Goal: Task Accomplishment & Management: Complete application form

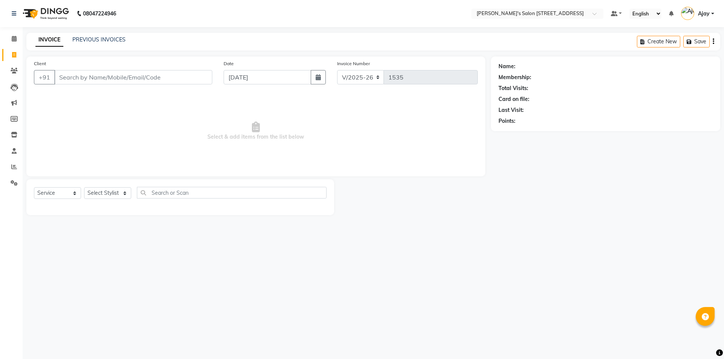
select select "7773"
select select "service"
click at [94, 78] on input "Client" at bounding box center [133, 77] width 158 height 14
drag, startPoint x: 126, startPoint y: 12, endPoint x: 83, endPoint y: 7, distance: 44.0
click at [83, 7] on nav "[PHONE_NUMBER] Need Help? Call us on 08047224946 Select Location × [PERSON_NAME…" at bounding box center [362, 13] width 724 height 27
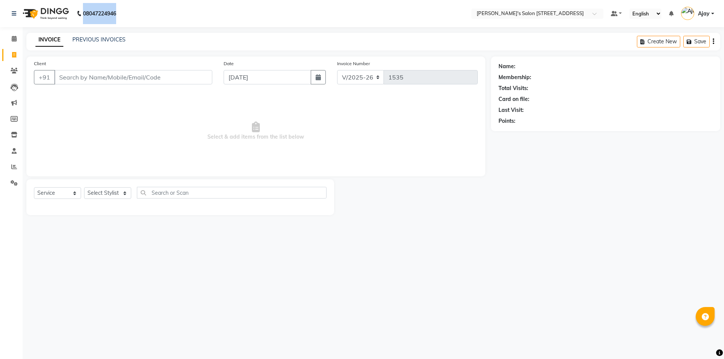
click at [129, 10] on nav "08047224946 Select Location × [PERSON_NAME]'s Salon [STREET_ADDRESS] Default Pa…" at bounding box center [362, 13] width 724 height 27
drag, startPoint x: 129, startPoint y: 10, endPoint x: 88, endPoint y: 8, distance: 41.6
click at [88, 8] on nav "[PHONE_NUMBER] Need Help? Call us on 08047224946 Select Location × [PERSON_NAME…" at bounding box center [362, 13] width 724 height 27
click at [136, 10] on nav "[PHONE_NUMBER] Need Help? Call us on 08047224946 Select Location × [PERSON_NAME…" at bounding box center [362, 13] width 724 height 27
drag, startPoint x: 129, startPoint y: 12, endPoint x: 73, endPoint y: 9, distance: 56.2
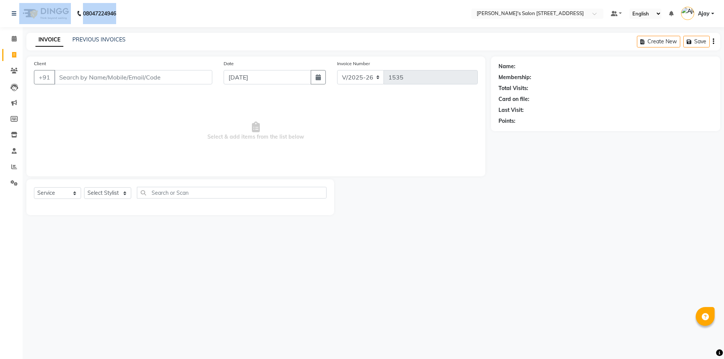
click at [73, 9] on nav "[PHONE_NUMBER] Need Help? Call us on 08047224946 Select Location × [PERSON_NAME…" at bounding box center [362, 13] width 724 height 27
click at [122, 12] on div "08047224946" at bounding box center [64, 13] width 116 height 21
drag, startPoint x: 124, startPoint y: 12, endPoint x: 91, endPoint y: 12, distance: 33.2
click at [91, 12] on div "[PHONE_NUMBER] Need Help? Call us on [PHONE_NUMBER]" at bounding box center [64, 13] width 116 height 21
click at [132, 11] on nav "08047224946 Select Location × [PERSON_NAME]'s Salon [STREET_ADDRESS] Default Pa…" at bounding box center [362, 13] width 724 height 27
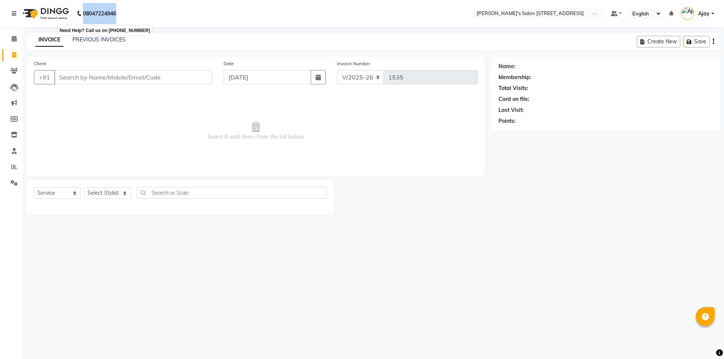
drag, startPoint x: 127, startPoint y: 11, endPoint x: 84, endPoint y: 15, distance: 43.5
click at [84, 15] on nav "[PHONE_NUMBER] Need Help? Call us on 08047224946 Select Location × [PERSON_NAME…" at bounding box center [362, 13] width 724 height 27
click at [134, 15] on nav "08047224946 Select Location × [PERSON_NAME]'s Salon [STREET_ADDRESS] Default Pa…" at bounding box center [362, 13] width 724 height 27
drag, startPoint x: 124, startPoint y: 11, endPoint x: 84, endPoint y: 11, distance: 39.6
click at [84, 11] on div "[PHONE_NUMBER] Need Help? Call us on [PHONE_NUMBER]" at bounding box center [64, 13] width 116 height 21
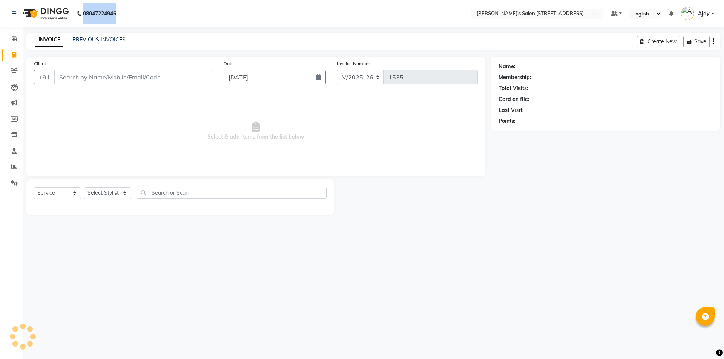
click at [126, 13] on nav "08047224946 Select Location × [PERSON_NAME]'s Salon [STREET_ADDRESS] Default Pa…" at bounding box center [362, 13] width 724 height 27
drag, startPoint x: 126, startPoint y: 12, endPoint x: 85, endPoint y: 13, distance: 41.1
click at [85, 13] on nav "[PHONE_NUMBER] Need Help? Call us on 08047224946 Select Location × [PERSON_NAME…" at bounding box center [362, 13] width 724 height 27
click at [127, 12] on nav "08047224946 Select Location × [PERSON_NAME]'s Salon [STREET_ADDRESS] Default Pa…" at bounding box center [362, 13] width 724 height 27
drag, startPoint x: 122, startPoint y: 12, endPoint x: 75, endPoint y: 11, distance: 46.8
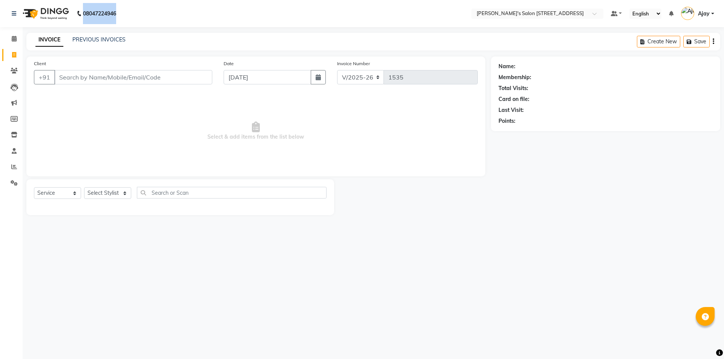
click at [75, 11] on div "08047224946" at bounding box center [64, 13] width 116 height 21
click at [126, 9] on nav "08047224946 Select Location × [PERSON_NAME]'s Salon [STREET_ADDRESS] Default Pa…" at bounding box center [362, 13] width 724 height 27
drag, startPoint x: 126, startPoint y: 9, endPoint x: 69, endPoint y: 10, distance: 57.0
click at [69, 10] on nav "08047224946 Select Location × [PERSON_NAME]'s Salon [STREET_ADDRESS] Default Pa…" at bounding box center [362, 13] width 724 height 27
click at [122, 8] on div "08047224946" at bounding box center [64, 13] width 116 height 21
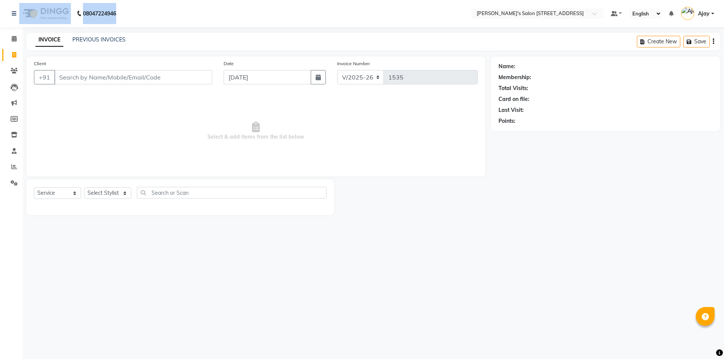
drag, startPoint x: 128, startPoint y: 9, endPoint x: 33, endPoint y: 11, distance: 94.7
click at [33, 11] on nav "08047224946 Select Location × [PERSON_NAME]'s Salon [STREET_ADDRESS] Default Pa…" at bounding box center [362, 13] width 724 height 27
click at [124, 11] on nav "08047224946 Select Location × [PERSON_NAME]'s Salon [STREET_ADDRESS] Default Pa…" at bounding box center [362, 13] width 724 height 27
click at [162, 12] on nav "08047224946 Select Location × [PERSON_NAME]'s Salon [STREET_ADDRESS] Default Pa…" at bounding box center [362, 13] width 724 height 27
drag, startPoint x: 76, startPoint y: 3, endPoint x: 10, endPoint y: 2, distance: 65.6
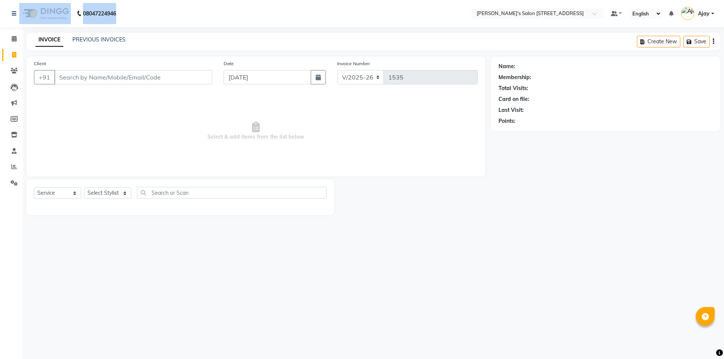
click at [10, 2] on nav "08047224946 Select Location × [PERSON_NAME]'s Salon [STREET_ADDRESS] Default Pa…" at bounding box center [362, 13] width 724 height 27
click at [157, 15] on nav "08047224946 Select Location × [PERSON_NAME]'s Salon [STREET_ADDRESS] Default Pa…" at bounding box center [362, 13] width 724 height 27
click at [93, 41] on link "PREVIOUS INVOICES" at bounding box center [98, 39] width 53 height 7
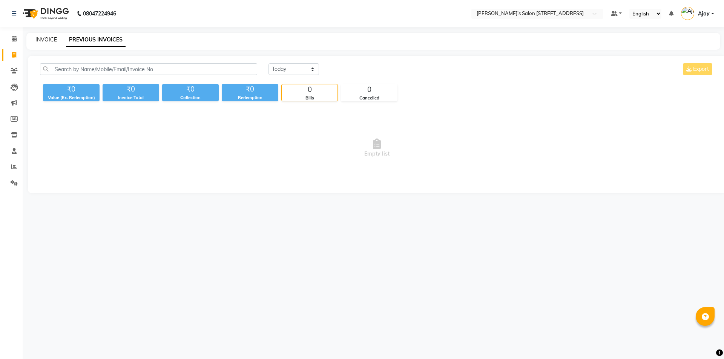
click at [45, 39] on link "INVOICE" at bounding box center [45, 39] width 21 height 7
select select "7773"
select select "service"
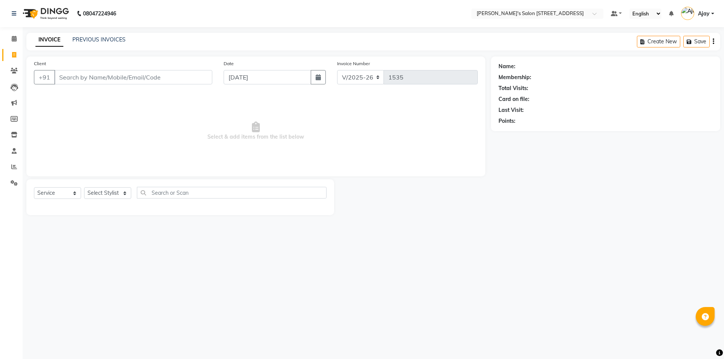
click at [404, 96] on span "Select & add items from the list below" at bounding box center [256, 131] width 444 height 75
click at [175, 113] on span "Select & add items from the list below" at bounding box center [256, 131] width 444 height 75
click at [128, 79] on input "Client" at bounding box center [133, 77] width 158 height 14
click at [106, 41] on link "PREVIOUS INVOICES" at bounding box center [98, 39] width 53 height 7
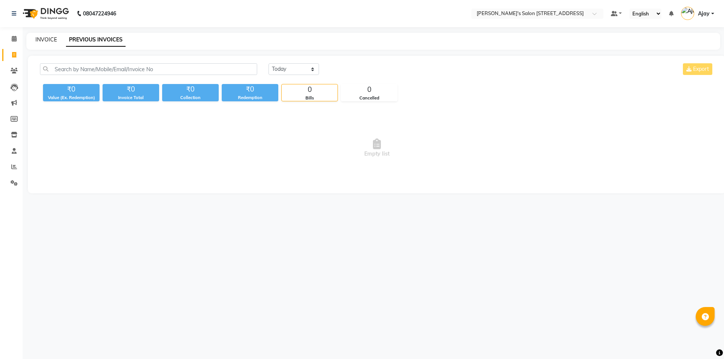
click at [43, 41] on link "INVOICE" at bounding box center [45, 39] width 21 height 7
select select "service"
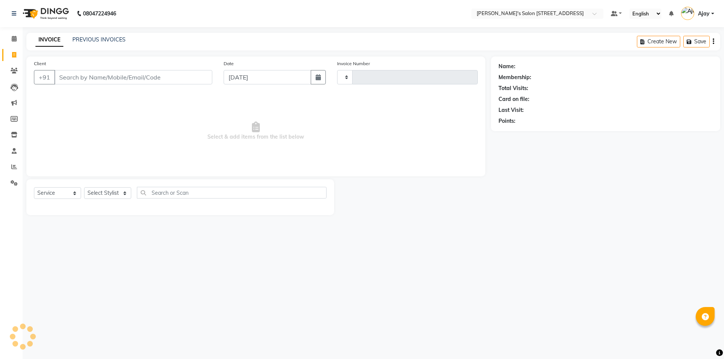
type input "1535"
select select "7773"
click at [90, 39] on link "PREVIOUS INVOICES" at bounding box center [98, 39] width 53 height 7
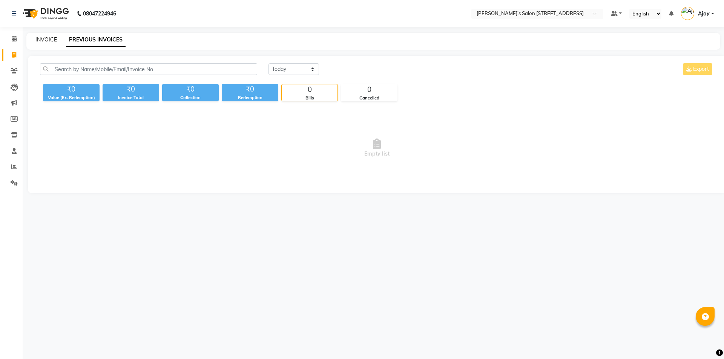
click at [46, 41] on link "INVOICE" at bounding box center [45, 39] width 21 height 7
select select "7773"
select select "service"
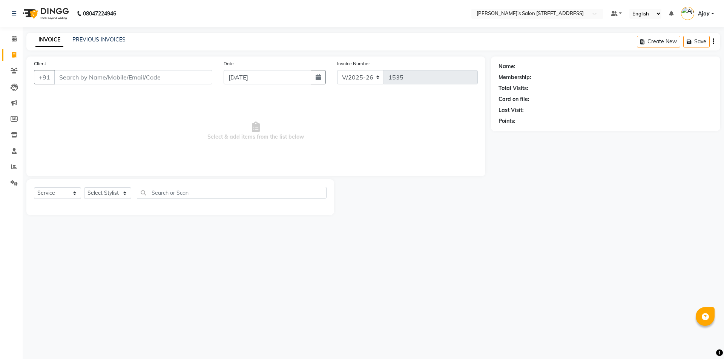
click at [50, 40] on link "INVOICE" at bounding box center [49, 40] width 28 height 14
click at [56, 77] on input "Client" at bounding box center [133, 77] width 158 height 14
click at [61, 107] on span "Select & add items from the list below" at bounding box center [256, 131] width 444 height 75
click at [56, 77] on input "Client" at bounding box center [133, 77] width 158 height 14
click at [82, 108] on span "Select & add items from the list below" at bounding box center [256, 131] width 444 height 75
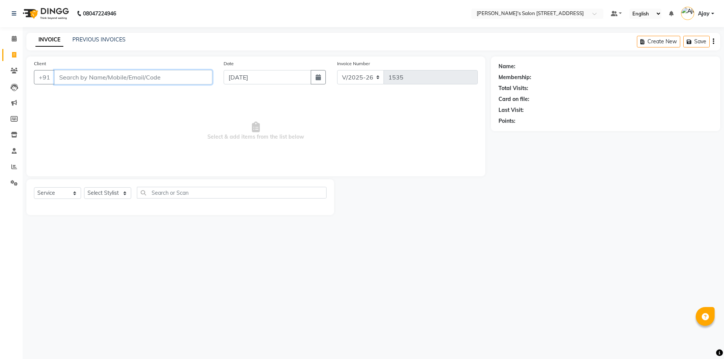
click at [58, 75] on input "Client" at bounding box center [133, 77] width 158 height 14
click at [62, 97] on span "Select & add items from the list below" at bounding box center [256, 131] width 444 height 75
click at [59, 73] on input "Client" at bounding box center [133, 77] width 158 height 14
click at [58, 95] on span "Select & add items from the list below" at bounding box center [256, 131] width 444 height 75
click at [58, 80] on input "Client" at bounding box center [133, 77] width 158 height 14
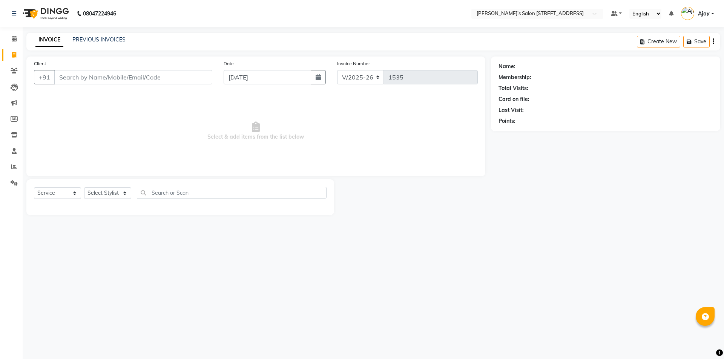
click at [58, 99] on span "Select & add items from the list below" at bounding box center [256, 131] width 444 height 75
click at [60, 76] on input "Client" at bounding box center [133, 77] width 158 height 14
click at [60, 94] on span "Select & add items from the list below" at bounding box center [256, 131] width 444 height 75
click at [64, 81] on input "Client" at bounding box center [133, 77] width 158 height 14
click at [60, 94] on span "Select & add items from the list below" at bounding box center [256, 131] width 444 height 75
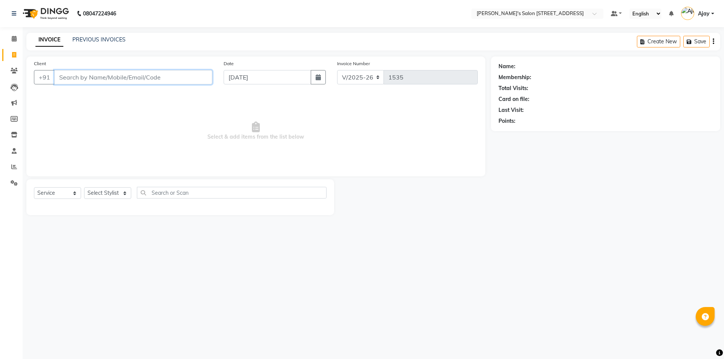
click at [59, 78] on input "Client" at bounding box center [133, 77] width 158 height 14
click at [63, 94] on span "Select & add items from the list below" at bounding box center [256, 131] width 444 height 75
click at [61, 79] on input "Client" at bounding box center [133, 77] width 158 height 14
click at [62, 95] on span "Select & add items from the list below" at bounding box center [256, 131] width 444 height 75
click at [64, 61] on div "Client +91" at bounding box center [123, 75] width 190 height 31
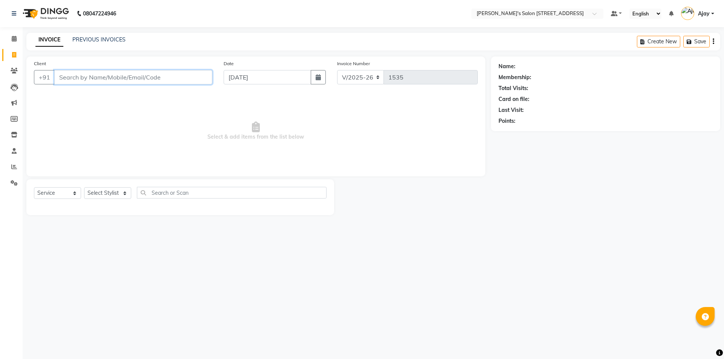
click at [58, 78] on input "Client" at bounding box center [133, 77] width 158 height 14
click at [57, 98] on span "Select & add items from the list below" at bounding box center [256, 131] width 444 height 75
click at [59, 77] on input "Client" at bounding box center [133, 77] width 158 height 14
click at [59, 97] on span "Select & add items from the list below" at bounding box center [256, 131] width 444 height 75
click at [60, 80] on input "Client" at bounding box center [133, 77] width 158 height 14
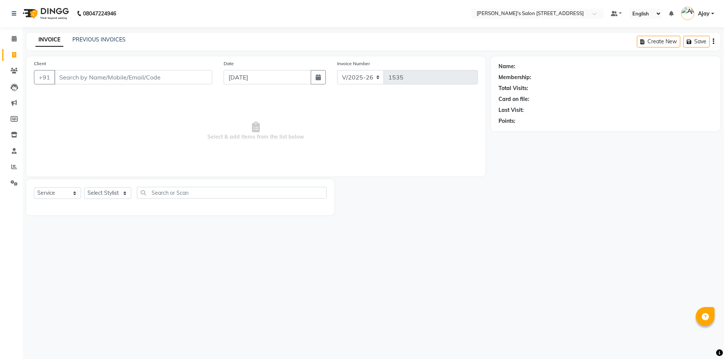
click at [59, 95] on span "Select & add items from the list below" at bounding box center [256, 131] width 444 height 75
click at [60, 74] on input "Client" at bounding box center [133, 77] width 158 height 14
click at [59, 83] on input "Client" at bounding box center [133, 77] width 158 height 14
click at [58, 89] on div "Client +91" at bounding box center [123, 75] width 190 height 31
click at [59, 78] on input "Client" at bounding box center [133, 77] width 158 height 14
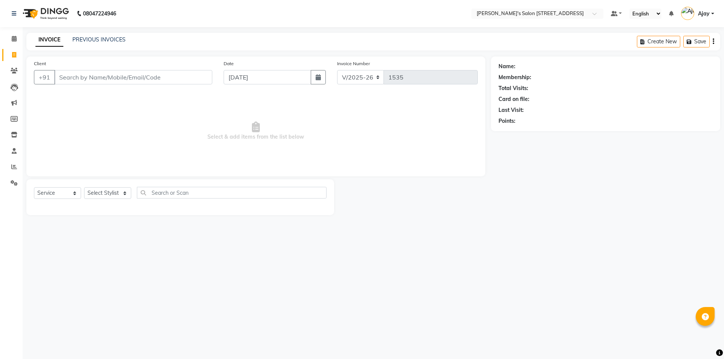
click at [66, 93] on div "Client +91 Date [DATE] Invoice Number V/2025 V/[PHONE_NUMBER] Select & add item…" at bounding box center [255, 117] width 459 height 120
click at [63, 75] on input "Client" at bounding box center [133, 77] width 158 height 14
click at [61, 94] on span "Select & add items from the list below" at bounding box center [256, 131] width 444 height 75
click at [61, 78] on input "Client" at bounding box center [133, 77] width 158 height 14
click at [61, 94] on span "Select & add items from the list below" at bounding box center [256, 131] width 444 height 75
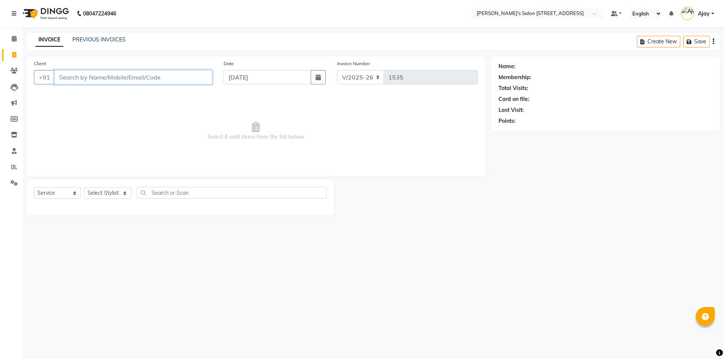
click at [64, 80] on input "Client" at bounding box center [133, 77] width 158 height 14
click at [63, 91] on div "Client +91 Date [DATE] Invoice Number V/2025 V/[PHONE_NUMBER] Select & add item…" at bounding box center [255, 117] width 459 height 120
click at [63, 81] on input "Client" at bounding box center [133, 77] width 158 height 14
click at [60, 94] on span "Select & add items from the list below" at bounding box center [256, 131] width 444 height 75
click at [61, 75] on input "Client" at bounding box center [133, 77] width 158 height 14
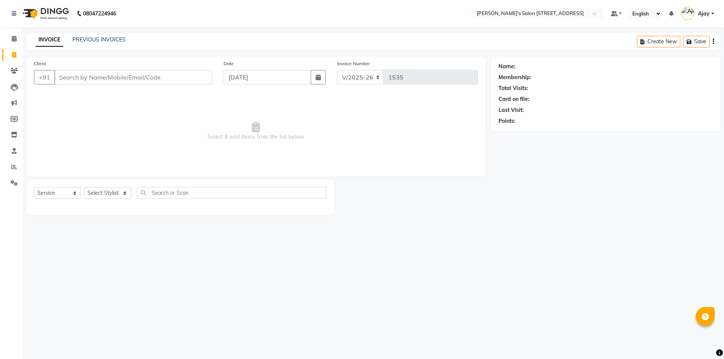
click at [58, 94] on span "Select & add items from the list below" at bounding box center [256, 131] width 444 height 75
click at [63, 78] on input "Client" at bounding box center [133, 77] width 158 height 14
click at [59, 97] on span "Select & add items from the list below" at bounding box center [256, 131] width 444 height 75
click at [92, 43] on link "PREVIOUS INVOICES" at bounding box center [98, 39] width 53 height 7
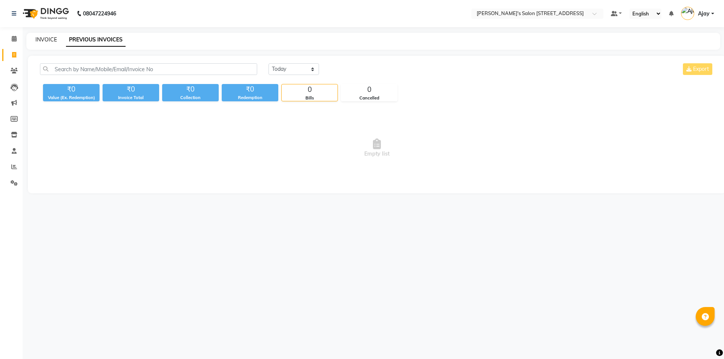
click at [47, 39] on link "INVOICE" at bounding box center [45, 39] width 21 height 7
select select "service"
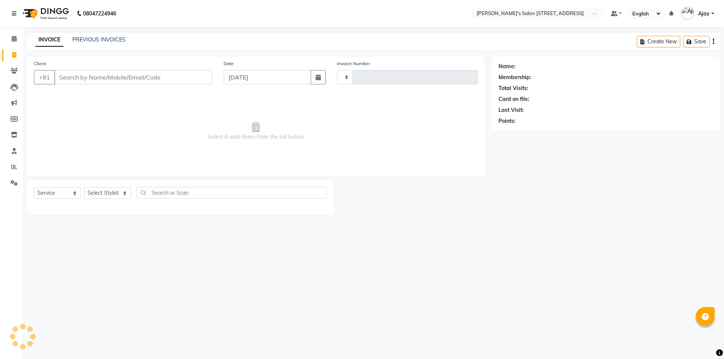
type input "1535"
select select "7773"
click at [46, 80] on button "+91" at bounding box center [44, 77] width 21 height 14
click at [47, 80] on button "+91" at bounding box center [44, 77] width 21 height 14
click at [84, 109] on span "Select & add items from the list below" at bounding box center [256, 131] width 444 height 75
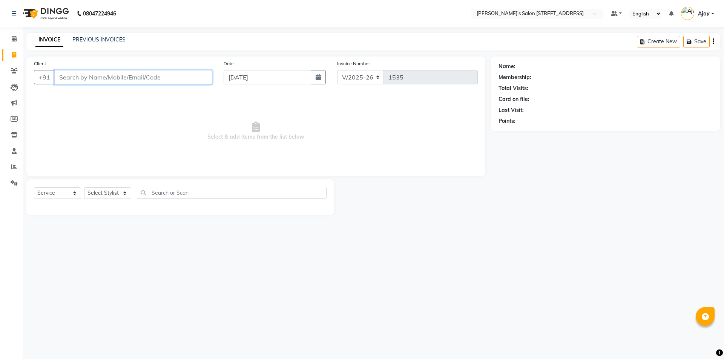
click at [104, 74] on input "Client" at bounding box center [133, 77] width 158 height 14
drag, startPoint x: 304, startPoint y: 133, endPoint x: 256, endPoint y: 129, distance: 48.5
click at [256, 129] on span "Select & add items from the list below" at bounding box center [256, 131] width 444 height 75
click at [347, 121] on span "Select & add items from the list below" at bounding box center [256, 131] width 444 height 75
click at [296, 133] on span "Select & add items from the list below" at bounding box center [256, 131] width 444 height 75
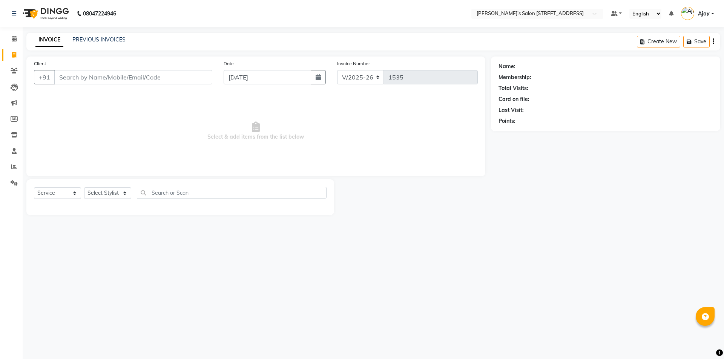
click at [305, 134] on span "Select & add items from the list below" at bounding box center [256, 131] width 444 height 75
drag, startPoint x: 305, startPoint y: 134, endPoint x: 254, endPoint y: 129, distance: 51.2
click at [254, 129] on span "Select & add items from the list below" at bounding box center [256, 131] width 444 height 75
click at [324, 129] on span "Select & add items from the list below" at bounding box center [256, 131] width 444 height 75
drag, startPoint x: 305, startPoint y: 133, endPoint x: 267, endPoint y: 127, distance: 38.6
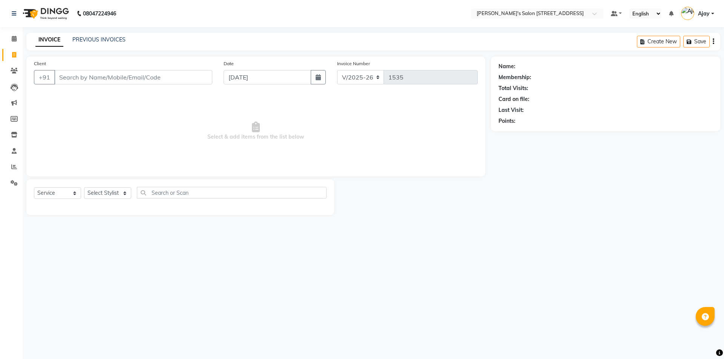
click at [267, 127] on span "Select & add items from the list below" at bounding box center [256, 131] width 444 height 75
click at [309, 136] on span "Select & add items from the list below" at bounding box center [256, 131] width 444 height 75
drag, startPoint x: 309, startPoint y: 136, endPoint x: 254, endPoint y: 124, distance: 56.8
click at [254, 124] on span "Select & add items from the list below" at bounding box center [256, 131] width 444 height 75
click at [308, 135] on span "Select & add items from the list below" at bounding box center [256, 131] width 444 height 75
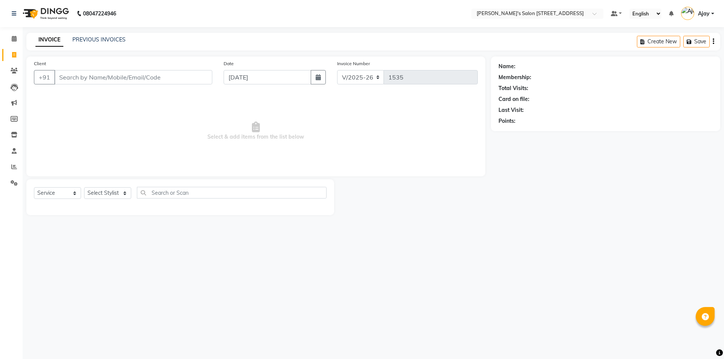
drag, startPoint x: 308, startPoint y: 135, endPoint x: 263, endPoint y: 126, distance: 46.3
click at [263, 126] on span "Select & add items from the list below" at bounding box center [256, 131] width 444 height 75
click at [313, 135] on span "Select & add items from the list below" at bounding box center [256, 131] width 444 height 75
drag, startPoint x: 310, startPoint y: 135, endPoint x: 253, endPoint y: 124, distance: 57.9
click at [253, 124] on span "Select & add items from the list below" at bounding box center [256, 131] width 444 height 75
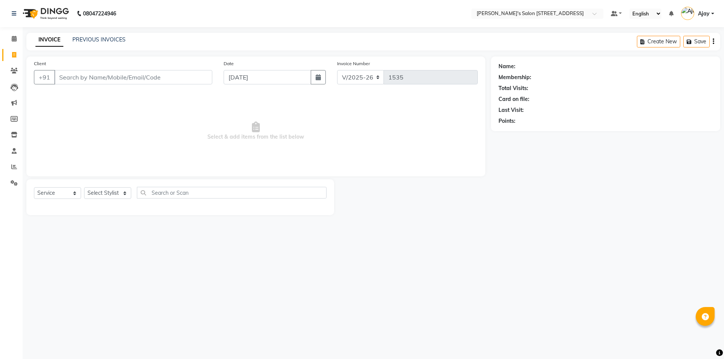
click at [324, 133] on span "Select & add items from the list below" at bounding box center [256, 131] width 444 height 75
drag, startPoint x: 313, startPoint y: 135, endPoint x: 237, endPoint y: 124, distance: 77.0
click at [237, 124] on span "Select & add items from the list below" at bounding box center [256, 131] width 444 height 75
click at [313, 134] on span "Select & add items from the list below" at bounding box center [256, 131] width 444 height 75
drag, startPoint x: 313, startPoint y: 134, endPoint x: 263, endPoint y: 128, distance: 51.3
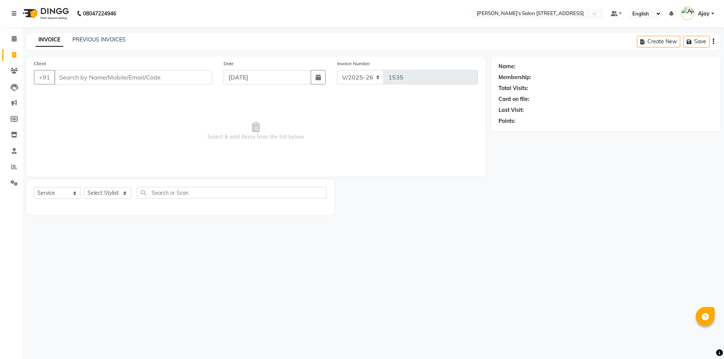
click at [263, 128] on span "Select & add items from the list below" at bounding box center [256, 131] width 444 height 75
click at [310, 137] on span "Select & add items from the list below" at bounding box center [256, 131] width 444 height 75
drag, startPoint x: 310, startPoint y: 137, endPoint x: 263, endPoint y: 124, distance: 48.8
click at [263, 124] on span "Select & add items from the list below" at bounding box center [256, 131] width 444 height 75
click at [314, 133] on span "Select & add items from the list below" at bounding box center [256, 131] width 444 height 75
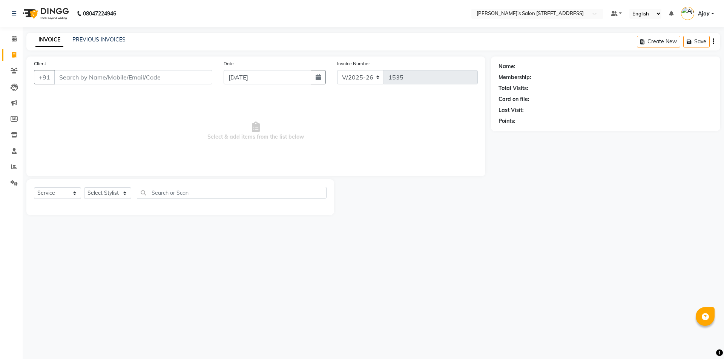
drag, startPoint x: 313, startPoint y: 134, endPoint x: 267, endPoint y: 126, distance: 45.9
click at [267, 126] on span "Select & add items from the list below" at bounding box center [256, 131] width 444 height 75
click at [310, 138] on span "Select & add items from the list below" at bounding box center [256, 131] width 444 height 75
drag, startPoint x: 310, startPoint y: 138, endPoint x: 261, endPoint y: 125, distance: 50.6
click at [261, 125] on span "Select & add items from the list below" at bounding box center [256, 131] width 444 height 75
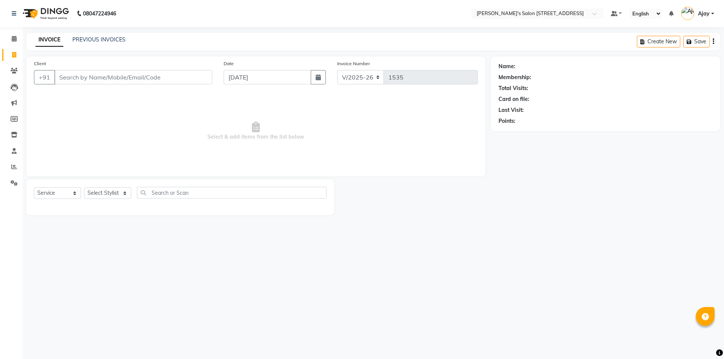
click at [311, 135] on span "Select & add items from the list below" at bounding box center [256, 131] width 444 height 75
drag, startPoint x: 311, startPoint y: 135, endPoint x: 260, endPoint y: 123, distance: 51.9
click at [260, 123] on span "Select & add items from the list below" at bounding box center [256, 131] width 444 height 75
click at [322, 137] on span "Select & add items from the list below" at bounding box center [256, 131] width 444 height 75
drag, startPoint x: 304, startPoint y: 138, endPoint x: 247, endPoint y: 131, distance: 56.7
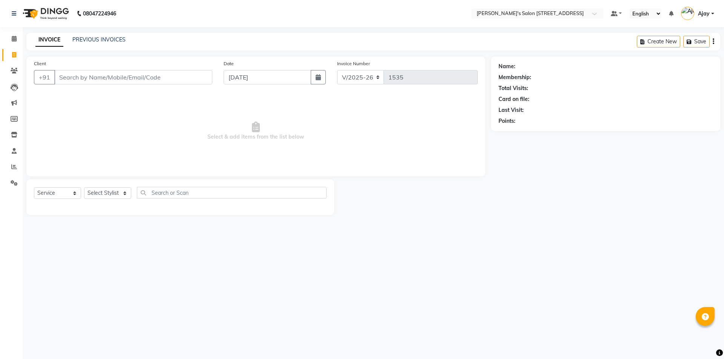
click at [247, 131] on span "Select & add items from the list below" at bounding box center [256, 131] width 444 height 75
click at [311, 134] on span "Select & add items from the list below" at bounding box center [256, 131] width 444 height 75
drag, startPoint x: 311, startPoint y: 134, endPoint x: 276, endPoint y: 126, distance: 35.8
click at [276, 126] on span "Select & add items from the list below" at bounding box center [256, 131] width 444 height 75
click at [312, 134] on span "Select & add items from the list below" at bounding box center [256, 131] width 444 height 75
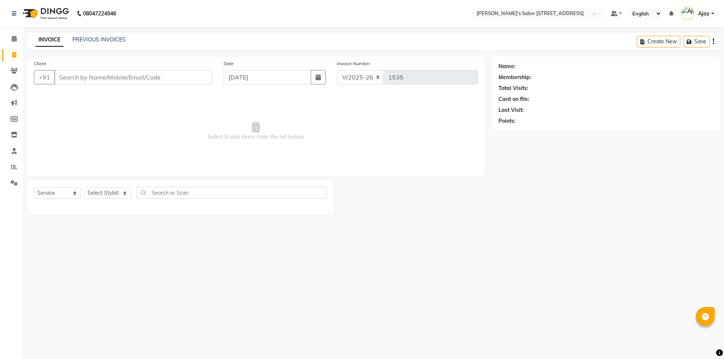
drag, startPoint x: 310, startPoint y: 134, endPoint x: 274, endPoint y: 126, distance: 37.1
click at [274, 126] on span "Select & add items from the list below" at bounding box center [256, 131] width 444 height 75
click at [345, 151] on span "Select & add items from the list below" at bounding box center [256, 131] width 444 height 75
drag, startPoint x: 310, startPoint y: 135, endPoint x: 262, endPoint y: 123, distance: 49.1
click at [262, 123] on span "Select & add items from the list below" at bounding box center [256, 131] width 444 height 75
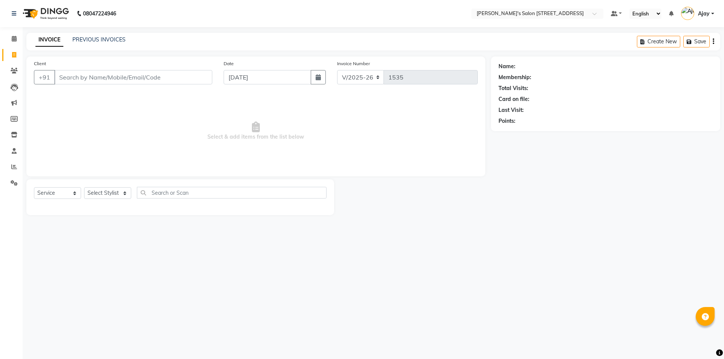
click at [332, 131] on span "Select & add items from the list below" at bounding box center [256, 131] width 444 height 75
drag, startPoint x: 310, startPoint y: 135, endPoint x: 219, endPoint y: 117, distance: 93.5
click at [219, 117] on span "Select & add items from the list below" at bounding box center [256, 131] width 444 height 75
click at [306, 134] on span "Select & add items from the list below" at bounding box center [256, 131] width 444 height 75
drag, startPoint x: 306, startPoint y: 134, endPoint x: 253, endPoint y: 117, distance: 56.1
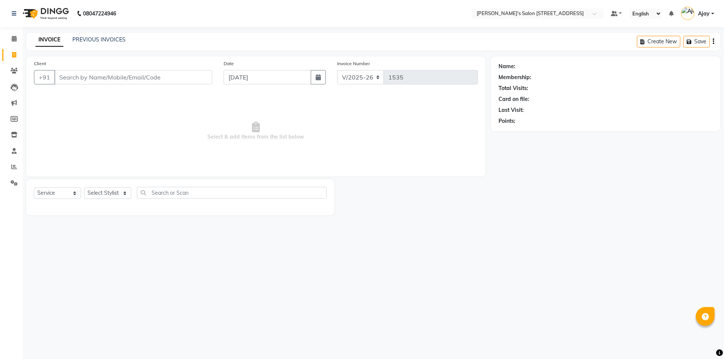
click at [253, 117] on span "Select & add items from the list below" at bounding box center [256, 131] width 444 height 75
click at [433, 165] on span "Select & add items from the list below" at bounding box center [256, 131] width 444 height 75
drag, startPoint x: 126, startPoint y: 15, endPoint x: 83, endPoint y: 15, distance: 42.6
click at [83, 15] on nav "[PHONE_NUMBER] Need Help? Call us on 08047224946 Select Location × [PERSON_NAME…" at bounding box center [362, 13] width 724 height 27
click at [135, 14] on nav "08047224946 Select Location × [PERSON_NAME]'s Salon [STREET_ADDRESS] Default Pa…" at bounding box center [362, 13] width 724 height 27
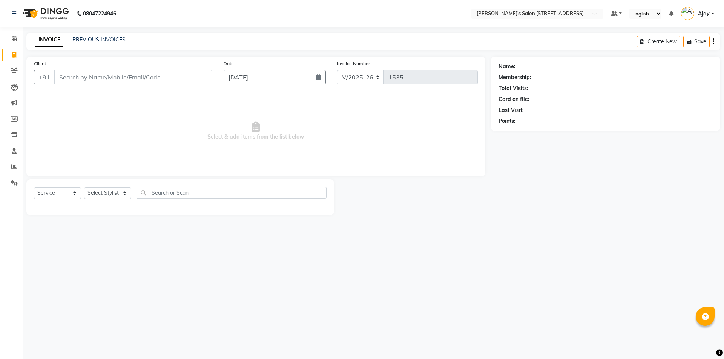
click at [138, 5] on nav "08047224946 Select Location × [PERSON_NAME]'s Salon [STREET_ADDRESS] Default Pa…" at bounding box center [362, 13] width 724 height 27
click at [137, 5] on nav "08047224946 Select Location × [PERSON_NAME]'s Salon [STREET_ADDRESS] Default Pa…" at bounding box center [362, 13] width 724 height 27
drag, startPoint x: 120, startPoint y: 11, endPoint x: 78, endPoint y: 14, distance: 42.0
click at [78, 14] on div "[PHONE_NUMBER] Need Help? Call us on [PHONE_NUMBER]" at bounding box center [64, 13] width 116 height 21
click at [130, 15] on nav "08047224946 Select Location × [PERSON_NAME]'s Salon [STREET_ADDRESS] Default Pa…" at bounding box center [362, 13] width 724 height 27
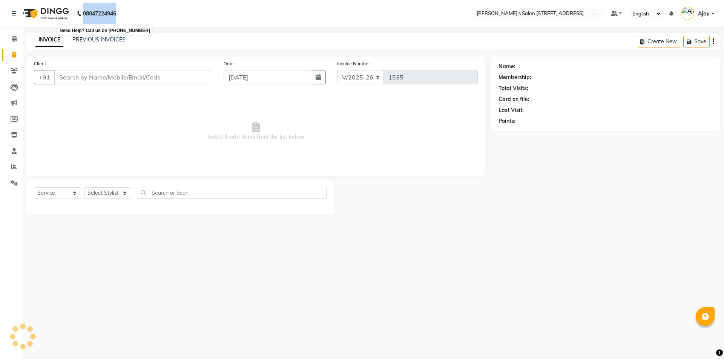
drag, startPoint x: 126, startPoint y: 13, endPoint x: 101, endPoint y: 15, distance: 25.7
click at [79, 17] on nav "[PHONE_NUMBER] Need Help? Call us on 08047224946 Select Location × [PERSON_NAME…" at bounding box center [362, 13] width 724 height 27
click at [131, 12] on nav "08047224946 Select Location × [PERSON_NAME]'s Salon [STREET_ADDRESS] Default Pa…" at bounding box center [362, 13] width 724 height 27
drag, startPoint x: 131, startPoint y: 12, endPoint x: 84, endPoint y: 12, distance: 47.1
click at [84, 12] on nav "[PHONE_NUMBER] Need Help? Call us on 08047224946 Select Location × [PERSON_NAME…" at bounding box center [362, 13] width 724 height 27
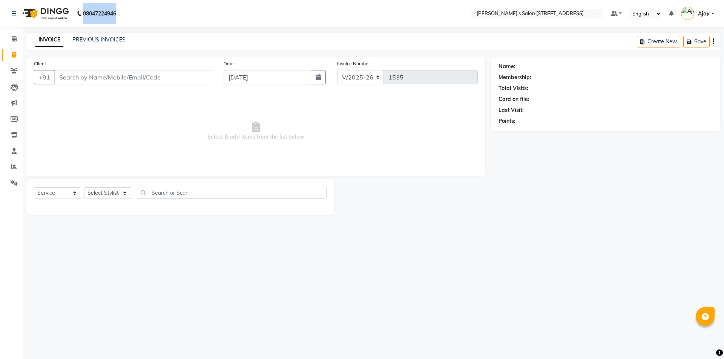
click at [121, 12] on div "08047224946" at bounding box center [64, 13] width 116 height 21
drag, startPoint x: 121, startPoint y: 12, endPoint x: 85, endPoint y: 11, distance: 36.6
click at [67, 12] on div "08047224946" at bounding box center [64, 13] width 116 height 21
click at [131, 11] on nav "08047224946 Select Location × [PERSON_NAME]'s Salon [STREET_ADDRESS] Default Pa…" at bounding box center [362, 13] width 724 height 27
drag, startPoint x: 131, startPoint y: 11, endPoint x: 100, endPoint y: 6, distance: 30.9
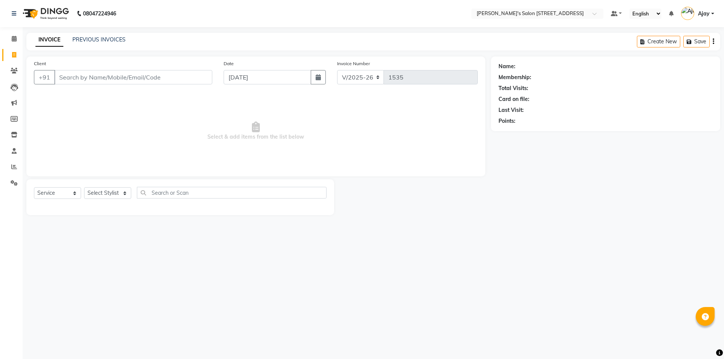
click at [82, 10] on nav "[PHONE_NUMBER] Need Help? Call us on 08047224946 Select Location × [PERSON_NAME…" at bounding box center [362, 13] width 724 height 27
drag, startPoint x: 129, startPoint y: 17, endPoint x: 120, endPoint y: 15, distance: 10.1
click at [129, 17] on nav "08047224946 Select Location × [PERSON_NAME]'s Salon [STREET_ADDRESS] Default Pa…" at bounding box center [362, 13] width 724 height 27
click at [127, 8] on nav "08047224946 Select Location × [PERSON_NAME]'s Salon [STREET_ADDRESS] Default Pa…" at bounding box center [362, 13] width 724 height 27
click at [213, 2] on nav "08047224946 Select Location × [PERSON_NAME]'s Salon [STREET_ADDRESS] Default Pa…" at bounding box center [362, 13] width 724 height 27
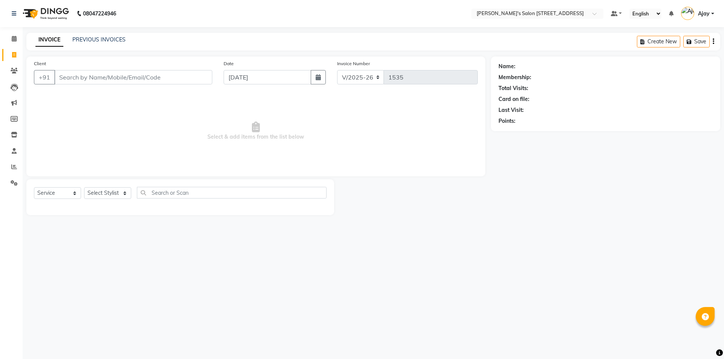
click at [213, 2] on nav "08047224946 Select Location × [PERSON_NAME]'s Salon [STREET_ADDRESS] Default Pa…" at bounding box center [362, 13] width 724 height 27
click at [201, 6] on nav "08047224946 Select Location × [PERSON_NAME]'s Salon [STREET_ADDRESS] Default Pa…" at bounding box center [362, 13] width 724 height 27
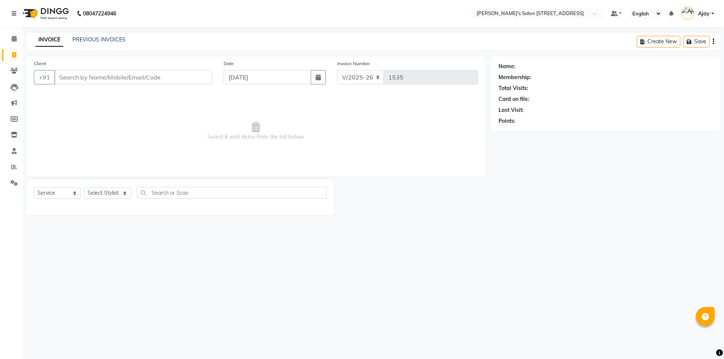
click at [213, 3] on nav "08047224946 Select Location × [PERSON_NAME]'s Salon [STREET_ADDRESS] Default Pa…" at bounding box center [362, 13] width 724 height 27
click at [213, 2] on nav "08047224946 Select Location × [PERSON_NAME]'s Salon [STREET_ADDRESS] Default Pa…" at bounding box center [362, 13] width 724 height 27
click at [206, 3] on nav "08047224946 Select Location × [PERSON_NAME]'s Salon [STREET_ADDRESS] Default Pa…" at bounding box center [362, 13] width 724 height 27
click at [213, 2] on nav "08047224946 Select Location × [PERSON_NAME]'s Salon [STREET_ADDRESS] Default Pa…" at bounding box center [362, 13] width 724 height 27
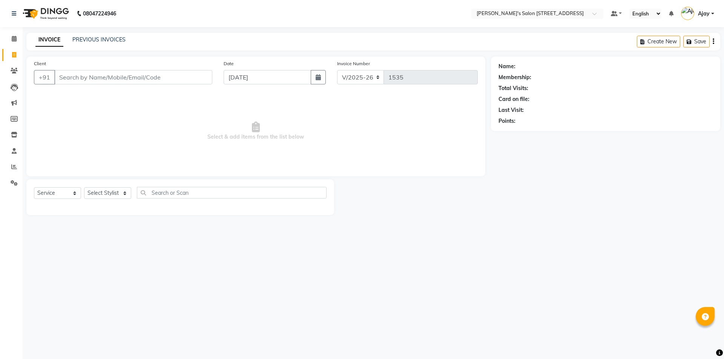
click at [213, 2] on nav "08047224946 Select Location × [PERSON_NAME]'s Salon [STREET_ADDRESS] Default Pa…" at bounding box center [362, 13] width 724 height 27
click at [192, 9] on nav "08047224946 Select Location × [PERSON_NAME]'s Salon [STREET_ADDRESS] Default Pa…" at bounding box center [362, 13] width 724 height 27
click at [13, 15] on icon at bounding box center [14, 13] width 5 height 5
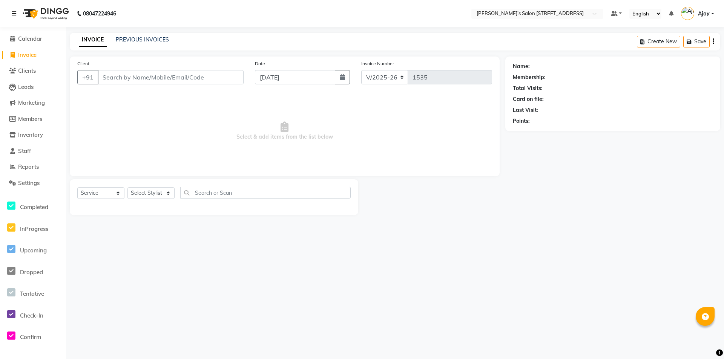
click at [13, 15] on icon at bounding box center [14, 13] width 5 height 5
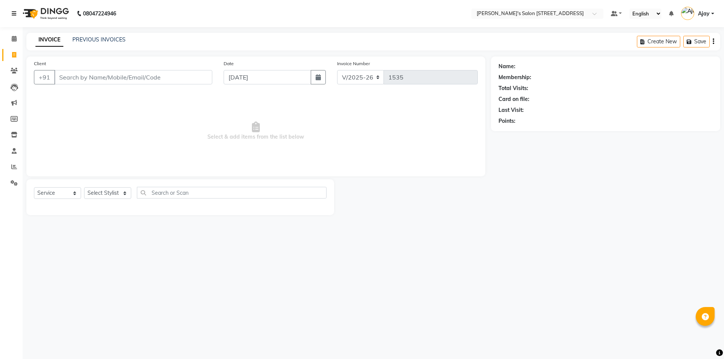
click at [13, 15] on icon at bounding box center [14, 13] width 5 height 5
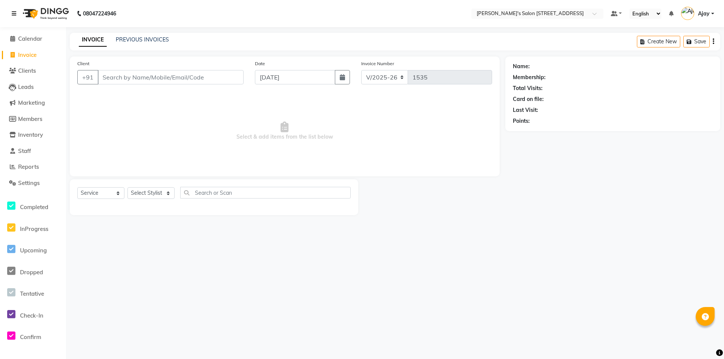
click at [13, 15] on icon at bounding box center [14, 13] width 5 height 5
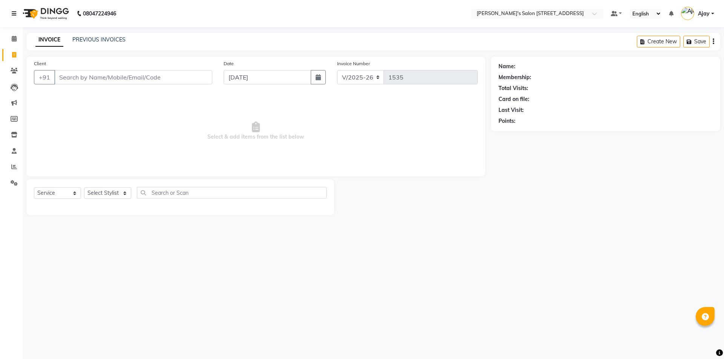
click at [13, 15] on icon at bounding box center [14, 13] width 5 height 5
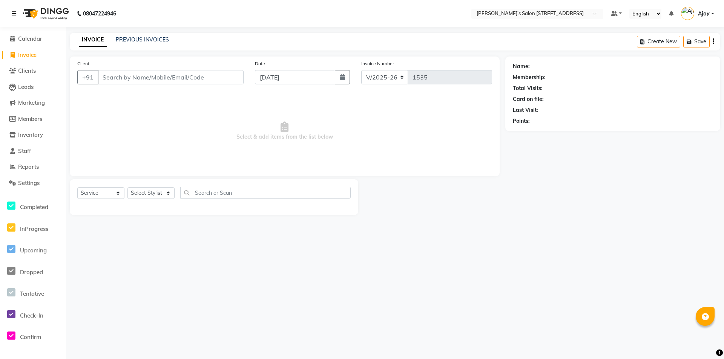
click at [13, 15] on icon at bounding box center [14, 13] width 5 height 5
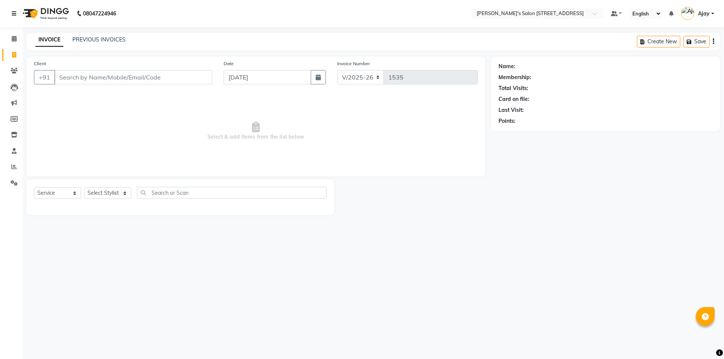
click at [13, 15] on icon at bounding box center [14, 13] width 5 height 5
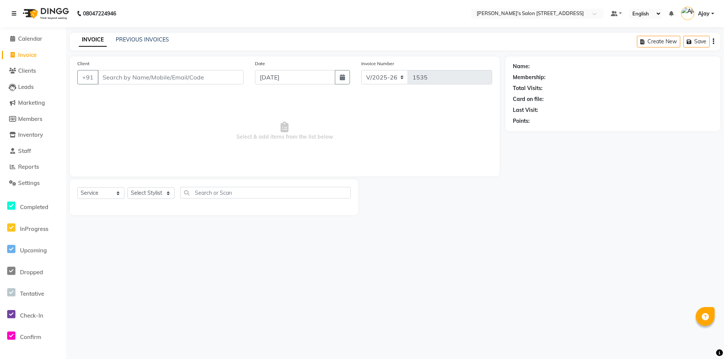
click at [13, 15] on icon at bounding box center [14, 13] width 5 height 5
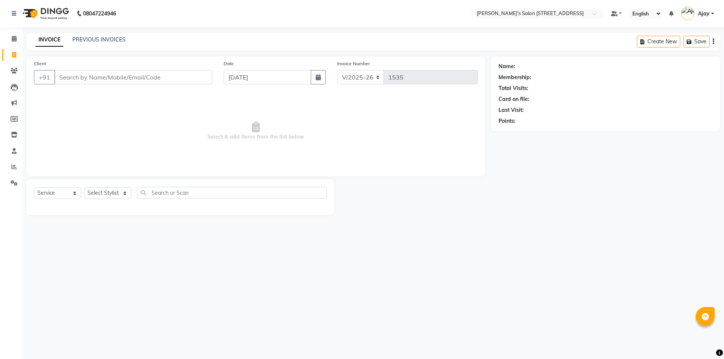
click at [11, 12] on div "08047224946" at bounding box center [64, 13] width 116 height 21
click at [13, 12] on icon at bounding box center [14, 13] width 5 height 5
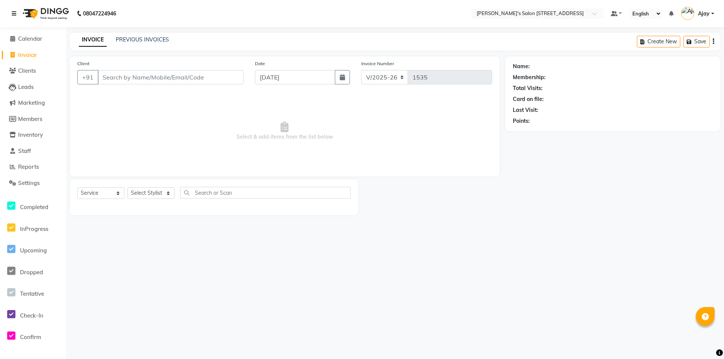
click at [13, 12] on icon at bounding box center [14, 13] width 5 height 5
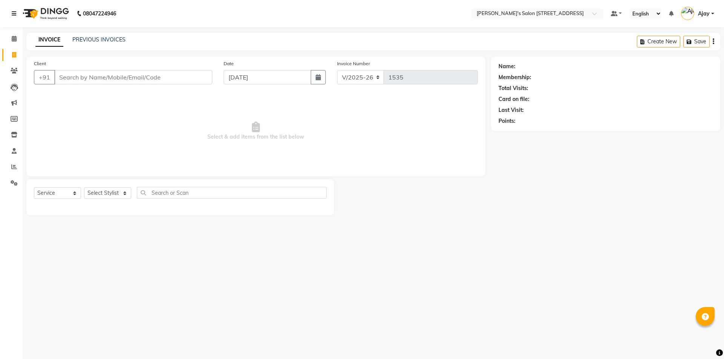
click at [13, 12] on icon at bounding box center [14, 13] width 5 height 5
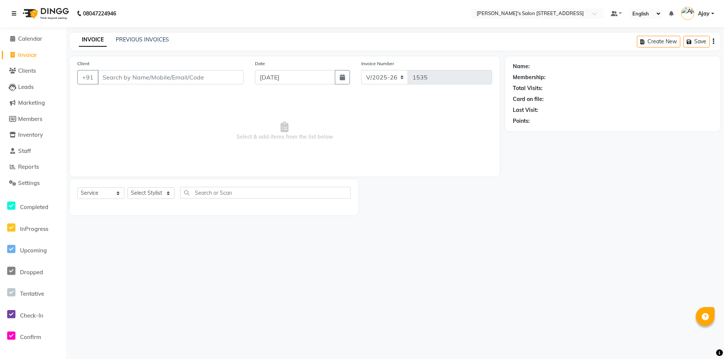
click at [13, 12] on icon at bounding box center [14, 13] width 5 height 5
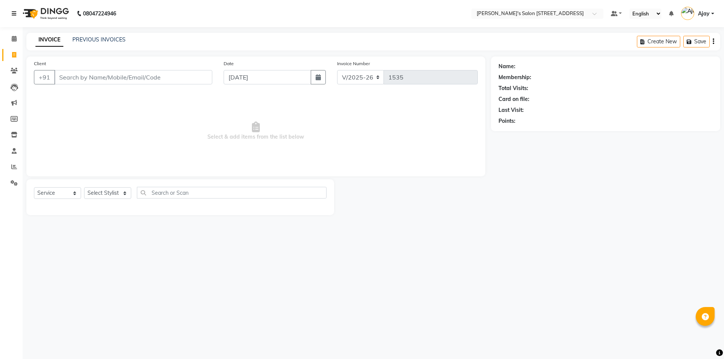
click at [15, 13] on icon at bounding box center [14, 13] width 5 height 5
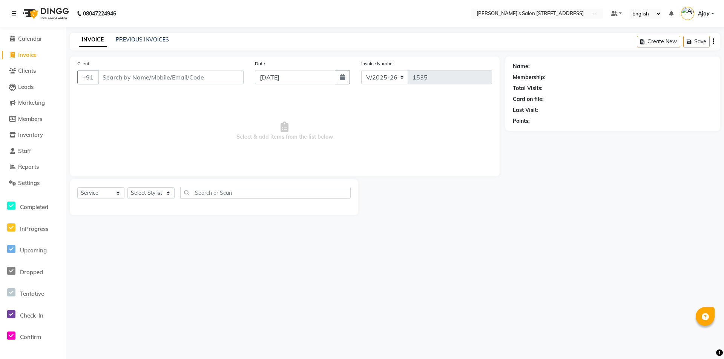
click at [15, 13] on icon at bounding box center [14, 13] width 5 height 5
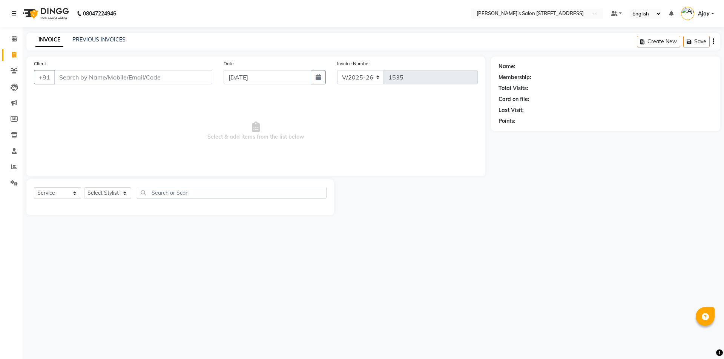
click at [15, 13] on icon at bounding box center [14, 13] width 5 height 5
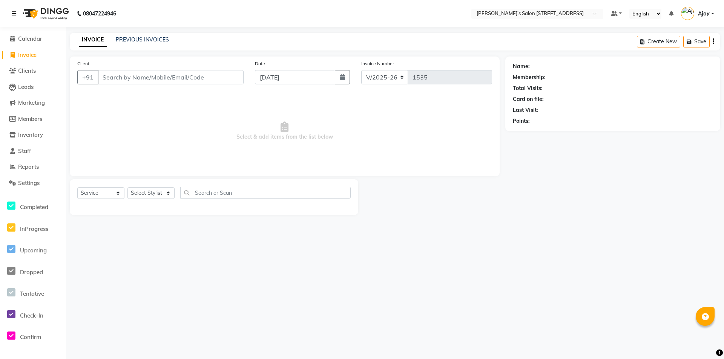
click at [15, 13] on icon at bounding box center [14, 13] width 5 height 5
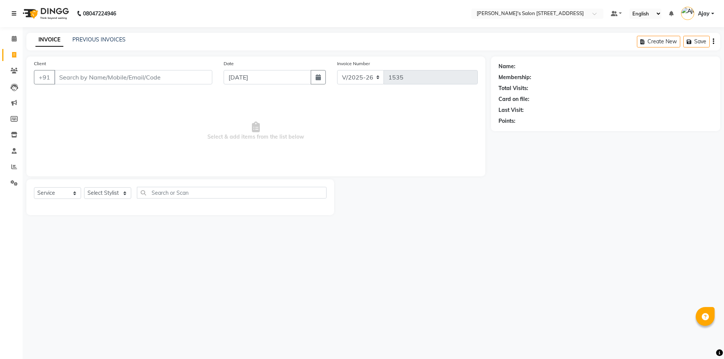
click at [15, 13] on icon at bounding box center [14, 13] width 5 height 5
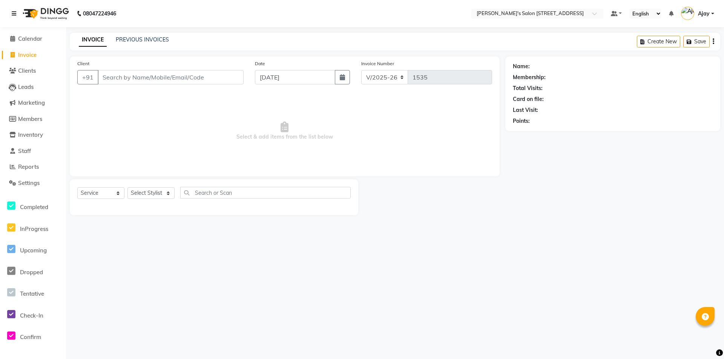
click at [15, 13] on icon at bounding box center [14, 13] width 5 height 5
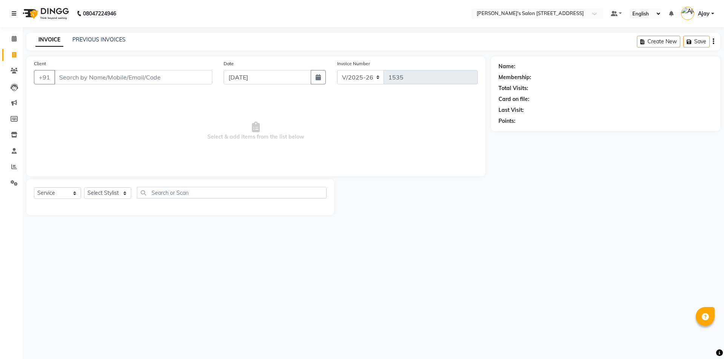
click at [15, 13] on icon at bounding box center [14, 13] width 5 height 5
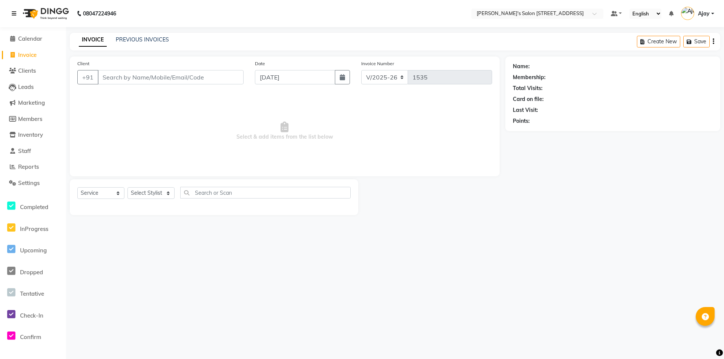
click at [15, 13] on icon at bounding box center [14, 13] width 5 height 5
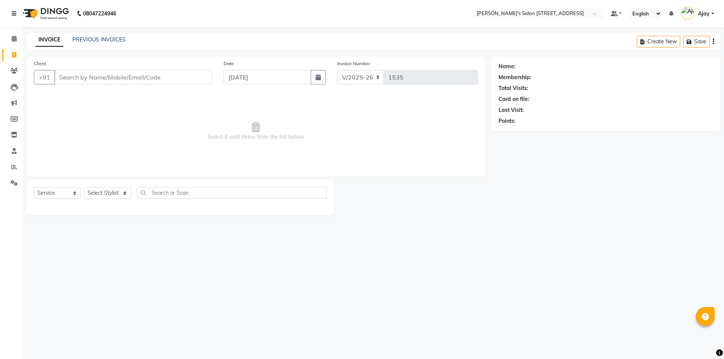
click at [15, 13] on icon at bounding box center [14, 13] width 5 height 5
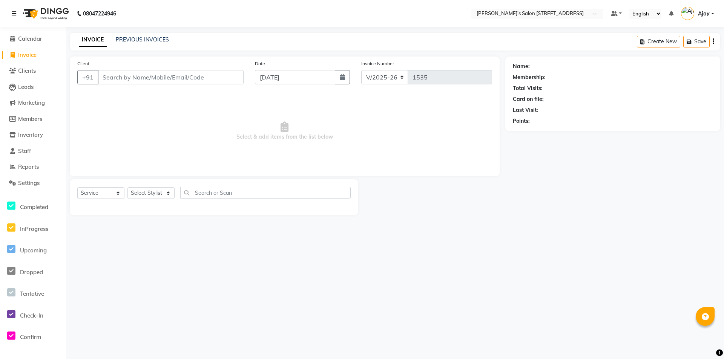
click at [15, 13] on icon at bounding box center [14, 13] width 5 height 5
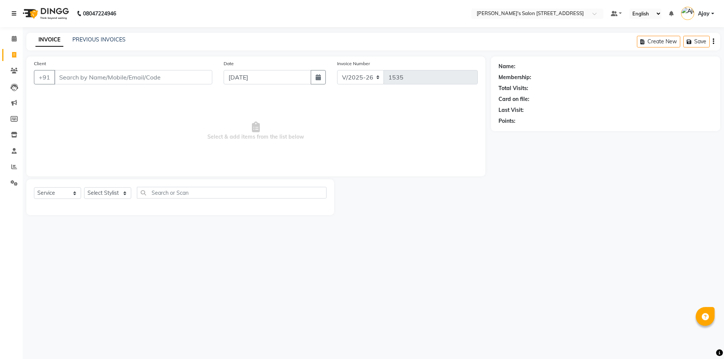
click at [14, 14] on icon at bounding box center [14, 13] width 5 height 5
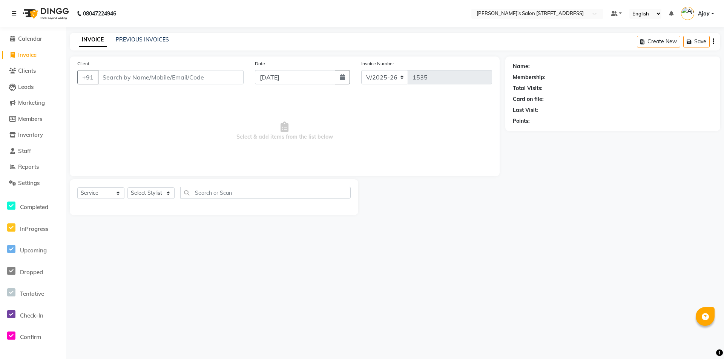
click at [14, 14] on icon at bounding box center [14, 13] width 5 height 5
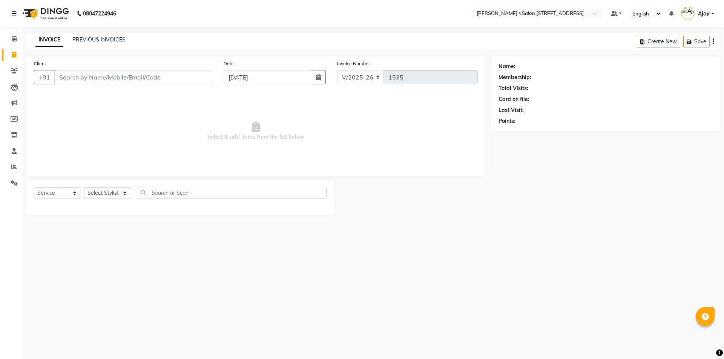
click at [14, 14] on icon at bounding box center [14, 13] width 5 height 5
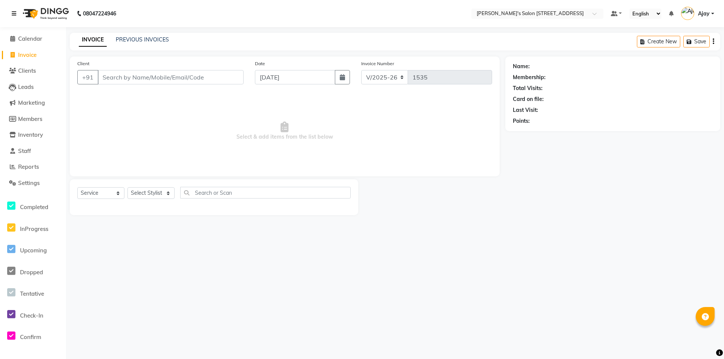
click at [14, 14] on icon at bounding box center [14, 13] width 5 height 5
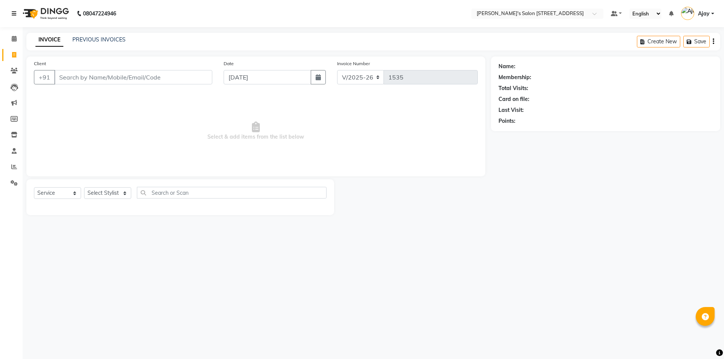
click at [14, 14] on icon at bounding box center [14, 13] width 5 height 5
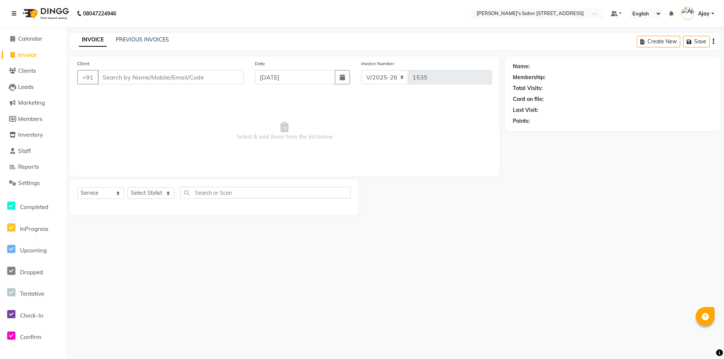
click at [14, 14] on icon at bounding box center [14, 13] width 5 height 5
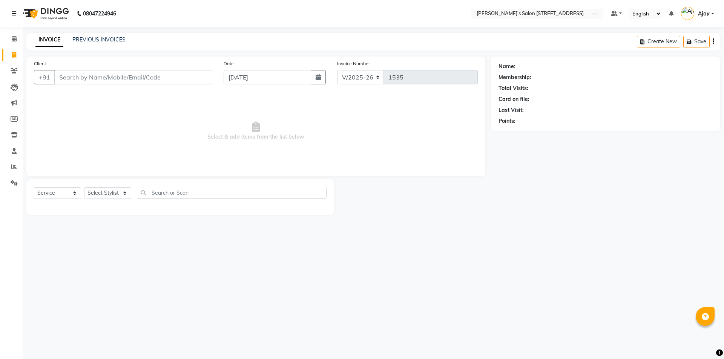
click at [14, 14] on icon at bounding box center [14, 13] width 5 height 5
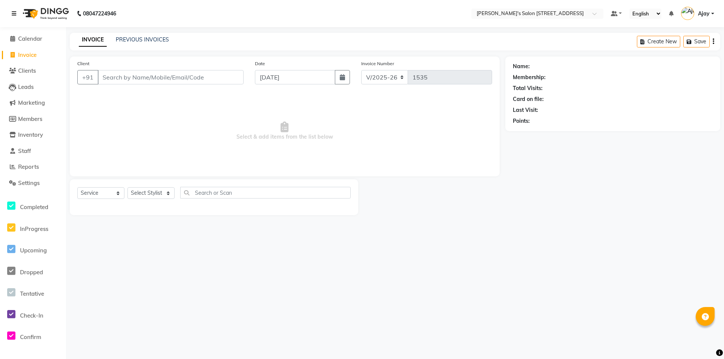
click at [14, 14] on icon at bounding box center [14, 13] width 5 height 5
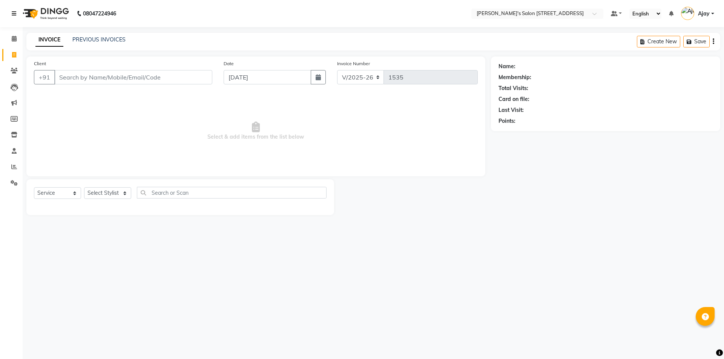
click at [14, 14] on icon at bounding box center [14, 13] width 5 height 5
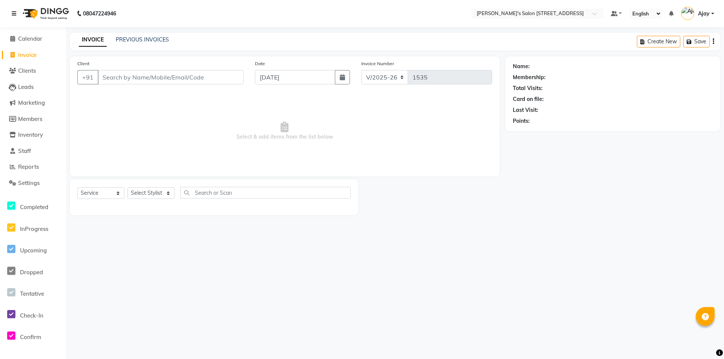
click at [14, 14] on icon at bounding box center [14, 13] width 5 height 5
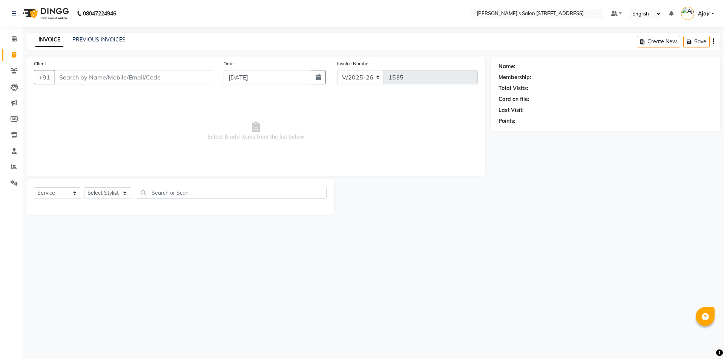
click at [209, 11] on nav "08047224946 Select Location × [PERSON_NAME]'s Salon [STREET_ADDRESS] Default Pa…" at bounding box center [362, 13] width 724 height 27
click at [213, 2] on nav "08047224946 Select Location × [PERSON_NAME]'s Salon [STREET_ADDRESS] Default Pa…" at bounding box center [362, 13] width 724 height 27
click at [158, 12] on nav "08047224946 Select Location × [PERSON_NAME]'s Salon [STREET_ADDRESS] Default Pa…" at bounding box center [362, 13] width 724 height 27
click at [213, 3] on nav "08047224946 Select Location × [PERSON_NAME]'s Salon [STREET_ADDRESS] Default Pa…" at bounding box center [362, 13] width 724 height 27
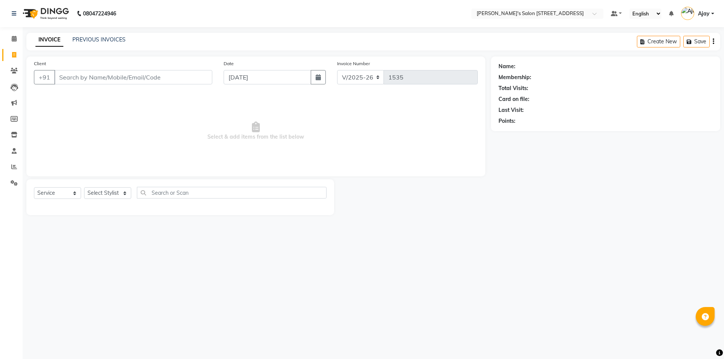
click at [214, 3] on nav "08047224946 Select Location × [PERSON_NAME]'s Salon [STREET_ADDRESS] Default Pa…" at bounding box center [362, 13] width 724 height 27
click at [214, 2] on nav "08047224946 Select Location × [PERSON_NAME]'s Salon [STREET_ADDRESS] Default Pa…" at bounding box center [362, 13] width 724 height 27
click at [211, 2] on nav "08047224946 Select Location × [PERSON_NAME]'s Salon [STREET_ADDRESS] Default Pa…" at bounding box center [362, 13] width 724 height 27
drag, startPoint x: 210, startPoint y: 2, endPoint x: 216, endPoint y: 2, distance: 5.3
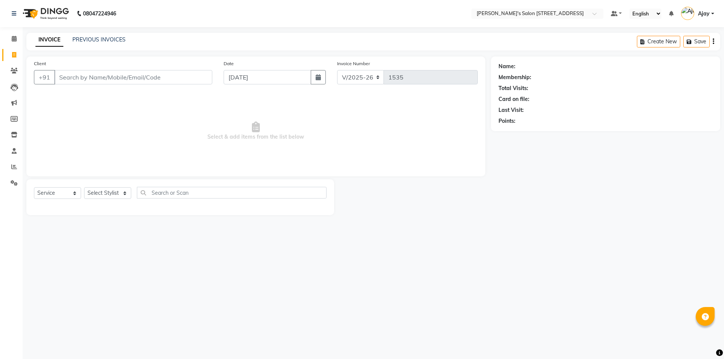
click at [216, 2] on nav "08047224946 Select Location × [PERSON_NAME]'s Salon [STREET_ADDRESS] Default Pa…" at bounding box center [362, 13] width 724 height 27
drag, startPoint x: 213, startPoint y: 2, endPoint x: 209, endPoint y: 3, distance: 4.5
click at [209, 3] on nav "08047224946 Select Location × [PERSON_NAME]'s Salon [STREET_ADDRESS] Default Pa…" at bounding box center [362, 13] width 724 height 27
click at [211, 2] on nav "08047224946 Select Location × [PERSON_NAME]'s Salon [STREET_ADDRESS] Default Pa…" at bounding box center [362, 13] width 724 height 27
click at [213, 2] on nav "08047224946 Select Location × [PERSON_NAME]'s Salon [STREET_ADDRESS] Default Pa…" at bounding box center [362, 13] width 724 height 27
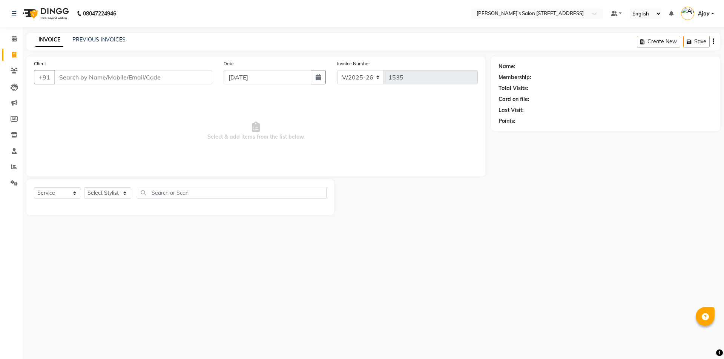
click at [213, 2] on nav "08047224946 Select Location × [PERSON_NAME]'s Salon [STREET_ADDRESS] Default Pa…" at bounding box center [362, 13] width 724 height 27
click at [164, 77] on input "Client" at bounding box center [133, 77] width 158 height 14
drag, startPoint x: 162, startPoint y: 77, endPoint x: 98, endPoint y: 76, distance: 63.7
click at [98, 76] on input "Client" at bounding box center [133, 77] width 158 height 14
click at [212, 2] on nav "08047224946 Select Location × [PERSON_NAME]'s Salon [STREET_ADDRESS] Default Pa…" at bounding box center [362, 13] width 724 height 27
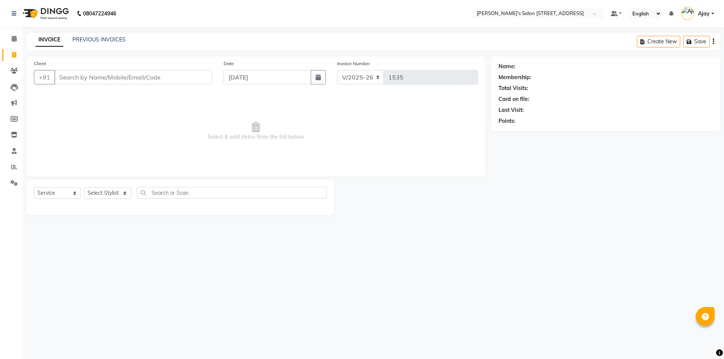
click at [213, 3] on nav "08047224946 Select Location × [PERSON_NAME]'s Salon [STREET_ADDRESS] Default Pa…" at bounding box center [362, 13] width 724 height 27
drag, startPoint x: 220, startPoint y: 3, endPoint x: 201, endPoint y: 4, distance: 19.3
click at [201, 4] on nav "08047224946 Select Location × [PERSON_NAME]'s Salon [STREET_ADDRESS] Default Pa…" at bounding box center [362, 13] width 724 height 27
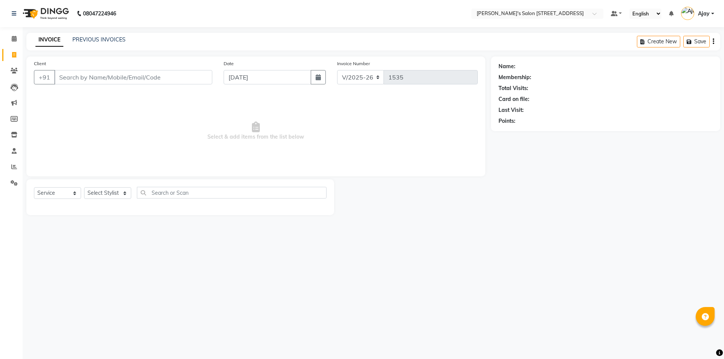
drag, startPoint x: 220, startPoint y: 2, endPoint x: 210, endPoint y: 2, distance: 9.4
click at [210, 2] on nav "08047224946 Select Location × [PERSON_NAME]'s Salon [STREET_ADDRESS] Default Pa…" at bounding box center [362, 13] width 724 height 27
click at [212, 2] on nav "08047224946 Select Location × [PERSON_NAME]'s Salon [STREET_ADDRESS] Default Pa…" at bounding box center [362, 13] width 724 height 27
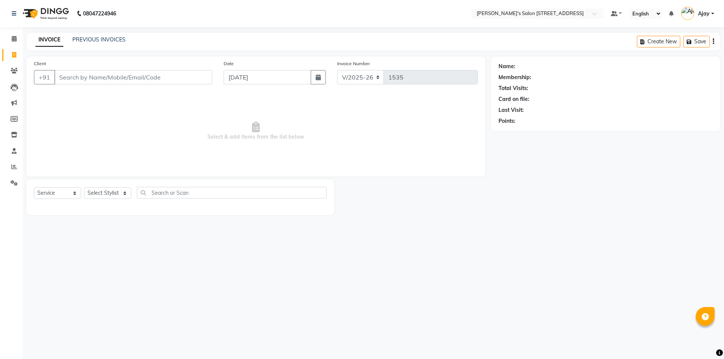
click at [212, 2] on nav "08047224946 Select Location × [PERSON_NAME]'s Salon [STREET_ADDRESS] Default Pa…" at bounding box center [362, 13] width 724 height 27
click at [209, 3] on nav "08047224946 Select Location × [PERSON_NAME]'s Salon [STREET_ADDRESS] Default Pa…" at bounding box center [362, 13] width 724 height 27
drag, startPoint x: 215, startPoint y: 3, endPoint x: 210, endPoint y: 3, distance: 4.9
click at [210, 3] on nav "08047224946 Select Location × [PERSON_NAME]'s Salon [STREET_ADDRESS] Default Pa…" at bounding box center [362, 13] width 724 height 27
click at [209, 2] on nav "08047224946 Select Location × [PERSON_NAME]'s Salon [STREET_ADDRESS] Default Pa…" at bounding box center [362, 13] width 724 height 27
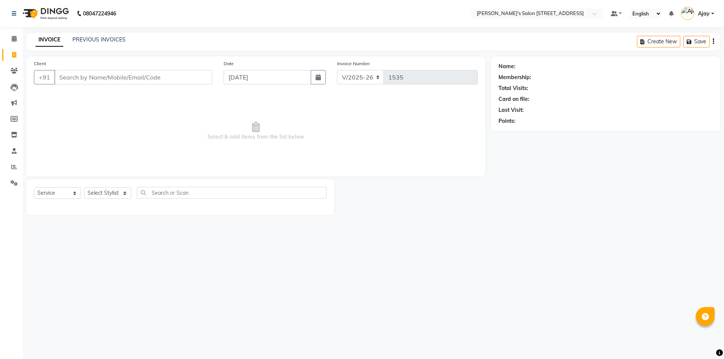
click at [213, 2] on nav "08047224946 Select Location × [PERSON_NAME]'s Salon [STREET_ADDRESS] Default Pa…" at bounding box center [362, 13] width 724 height 27
click at [214, 2] on nav "08047224946 Select Location × [PERSON_NAME]'s Salon [STREET_ADDRESS] Default Pa…" at bounding box center [362, 13] width 724 height 27
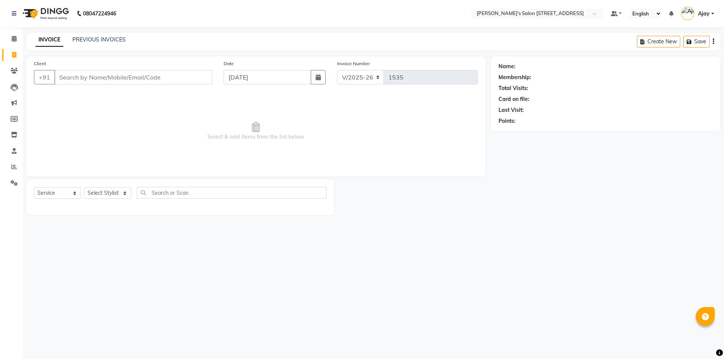
click at [195, 8] on nav "08047224946 Select Location × [PERSON_NAME]'s Salon [STREET_ADDRESS] Default Pa…" at bounding box center [362, 13] width 724 height 27
click at [210, 2] on nav "08047224946 Select Location × [PERSON_NAME]'s Salon [STREET_ADDRESS] Default Pa…" at bounding box center [362, 13] width 724 height 27
click at [127, 19] on nav "08047224946 Select Location × [PERSON_NAME]'s Salon [STREET_ADDRESS] Default Pa…" at bounding box center [362, 13] width 724 height 27
drag, startPoint x: 127, startPoint y: 16, endPoint x: 75, endPoint y: 17, distance: 51.7
click at [75, 17] on nav "[PHONE_NUMBER] Need Help? Call us on 08047224946 Select Location × [PERSON_NAME…" at bounding box center [362, 13] width 724 height 27
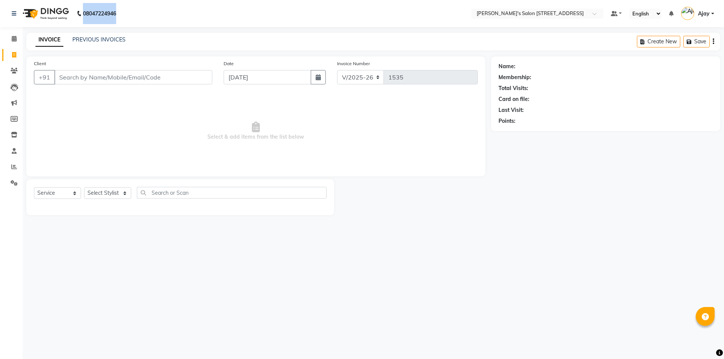
click at [144, 12] on nav "08047224946 Select Location × [PERSON_NAME]'s Salon [STREET_ADDRESS] Default Pa…" at bounding box center [362, 13] width 724 height 27
drag, startPoint x: 137, startPoint y: 12, endPoint x: 83, endPoint y: 16, distance: 53.7
click at [83, 16] on nav "[PHONE_NUMBER] Need Help? Call us on 08047224946 Select Location × [PERSON_NAME…" at bounding box center [362, 13] width 724 height 27
click at [137, 14] on nav "08047224946 Select Location × [PERSON_NAME]'s Salon [STREET_ADDRESS] Default Pa…" at bounding box center [362, 13] width 724 height 27
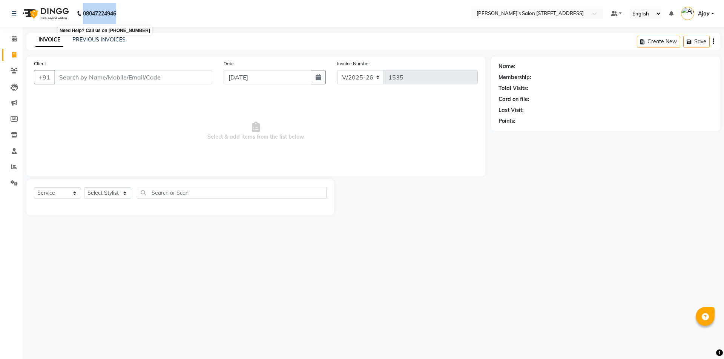
drag, startPoint x: 123, startPoint y: 13, endPoint x: 77, endPoint y: 19, distance: 46.4
click at [77, 19] on div "[PHONE_NUMBER] Need Help? Call us on [PHONE_NUMBER]" at bounding box center [64, 13] width 116 height 21
click at [132, 15] on nav "08047224946 Select Location × [PERSON_NAME]'s Salon [STREET_ADDRESS] Default Pa…" at bounding box center [362, 13] width 724 height 27
drag, startPoint x: 122, startPoint y: 12, endPoint x: 81, endPoint y: 14, distance: 40.8
click at [81, 14] on div "[PHONE_NUMBER] Need Help? Call us on [PHONE_NUMBER]" at bounding box center [64, 13] width 116 height 21
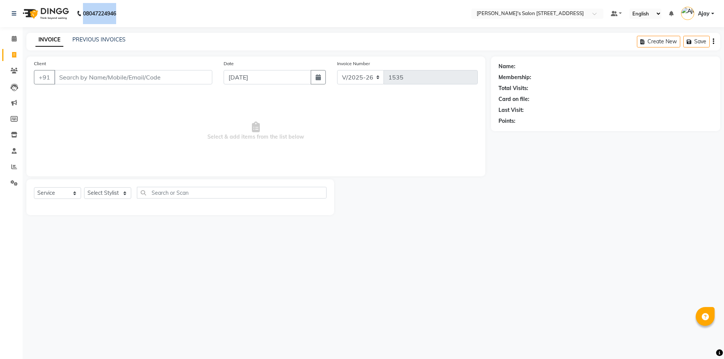
click at [126, 14] on nav "08047224946 Select Location × [PERSON_NAME]'s Salon [STREET_ADDRESS] Default Pa…" at bounding box center [362, 13] width 724 height 27
drag, startPoint x: 126, startPoint y: 14, endPoint x: 83, endPoint y: 17, distance: 42.7
click at [83, 17] on nav "[PHONE_NUMBER] Need Help? Call us on 08047224946 Select Location × [PERSON_NAME…" at bounding box center [362, 13] width 724 height 27
click at [125, 12] on nav "08047224946 Select Location × [PERSON_NAME]'s Salon [STREET_ADDRESS] Default Pa…" at bounding box center [362, 13] width 724 height 27
drag, startPoint x: 125, startPoint y: 12, endPoint x: 84, endPoint y: 16, distance: 41.3
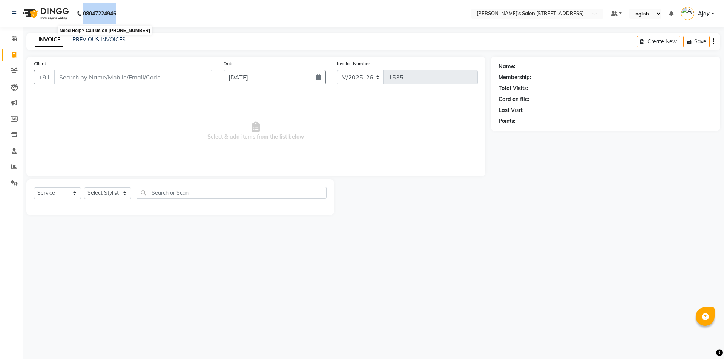
click at [84, 16] on nav "[PHONE_NUMBER] Need Help? Call us on 08047224946 Select Location × [PERSON_NAME…" at bounding box center [362, 13] width 724 height 27
click at [131, 12] on nav "08047224946 Select Location × [PERSON_NAME]'s Salon [STREET_ADDRESS] Default Pa…" at bounding box center [362, 13] width 724 height 27
drag, startPoint x: 121, startPoint y: 12, endPoint x: 81, endPoint y: 16, distance: 40.2
click at [81, 16] on div "[PHONE_NUMBER] Need Help? Call us on [PHONE_NUMBER]" at bounding box center [64, 13] width 116 height 21
click at [125, 14] on nav "08047224946 Select Location × [PERSON_NAME]'s Salon [STREET_ADDRESS] Default Pa…" at bounding box center [362, 13] width 724 height 27
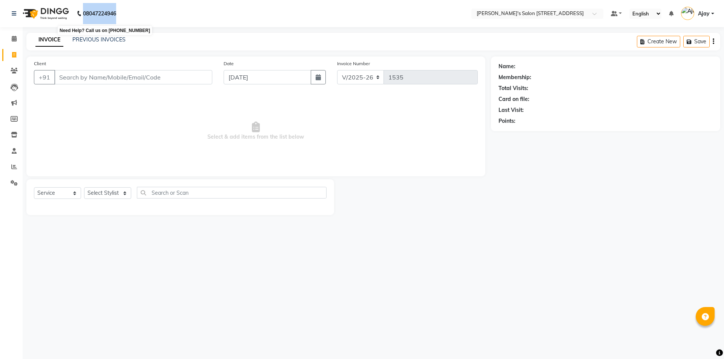
drag, startPoint x: 132, startPoint y: 15, endPoint x: 81, endPoint y: 16, distance: 50.2
click at [81, 16] on nav "[PHONE_NUMBER] Need Help? Call us on 08047224946 Select Location × [PERSON_NAME…" at bounding box center [362, 13] width 724 height 27
click at [131, 15] on nav "08047224946 Select Location × [PERSON_NAME]'s Salon [STREET_ADDRESS] Default Pa…" at bounding box center [362, 13] width 724 height 27
drag, startPoint x: 124, startPoint y: 11, endPoint x: 102, endPoint y: 16, distance: 22.1
click at [73, 19] on div "08047224946" at bounding box center [64, 13] width 116 height 21
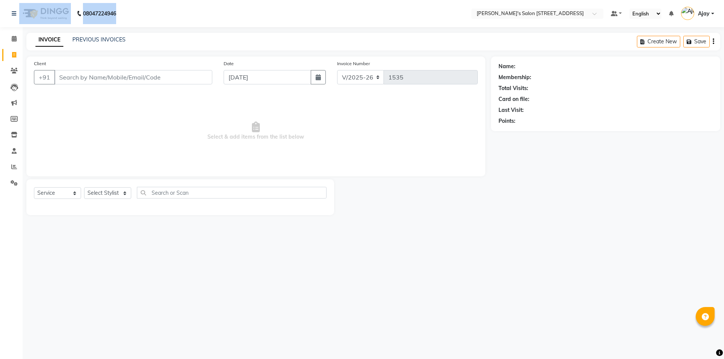
click at [125, 14] on nav "08047224946 Select Location × [PERSON_NAME]'s Salon [STREET_ADDRESS] Default Pa…" at bounding box center [362, 13] width 724 height 27
drag, startPoint x: 124, startPoint y: 14, endPoint x: 77, endPoint y: 12, distance: 47.5
click at [46, 14] on nav "08047224946 Select Location × [PERSON_NAME]'s Salon [STREET_ADDRESS] Default Pa…" at bounding box center [362, 13] width 724 height 27
click at [126, 12] on nav "[PHONE_NUMBER] Need Help? Call us on 08047224946 Select Location × [PERSON_NAME…" at bounding box center [362, 13] width 724 height 27
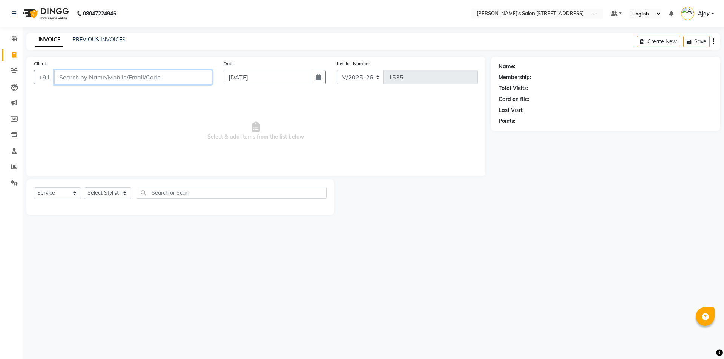
click at [80, 77] on input "Client" at bounding box center [133, 77] width 158 height 14
paste input "9750176862"
type input "9750176862"
click at [181, 81] on span "Add Client" at bounding box center [193, 78] width 30 height 8
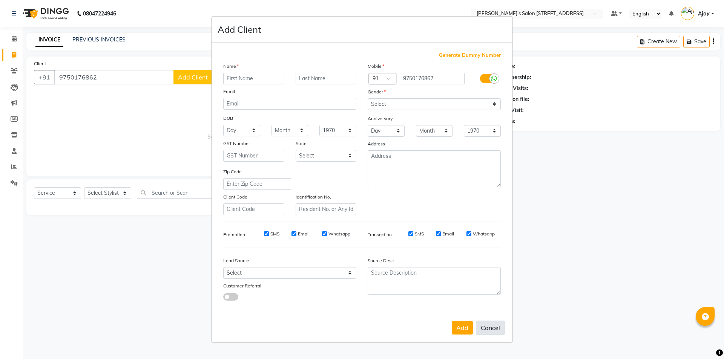
click at [491, 324] on button "Cancel" at bounding box center [490, 328] width 29 height 14
select select
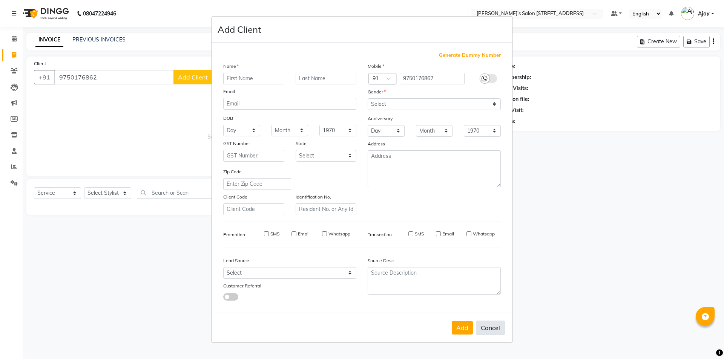
select select
checkbox input "false"
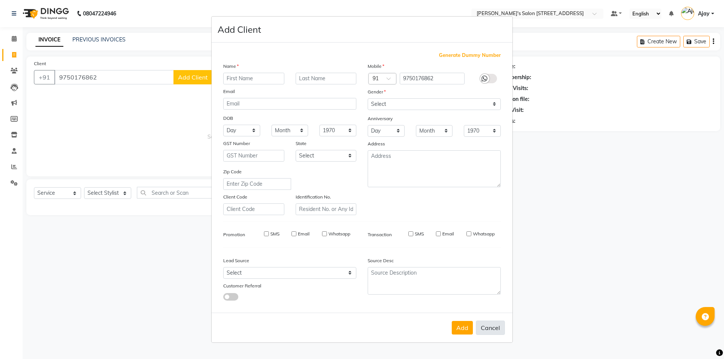
checkbox input "false"
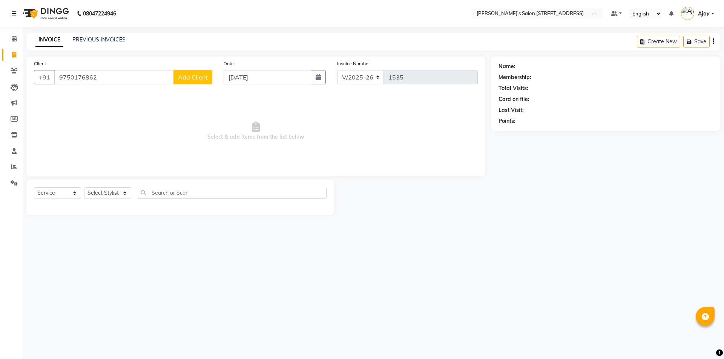
click at [12, 11] on icon at bounding box center [14, 13] width 5 height 5
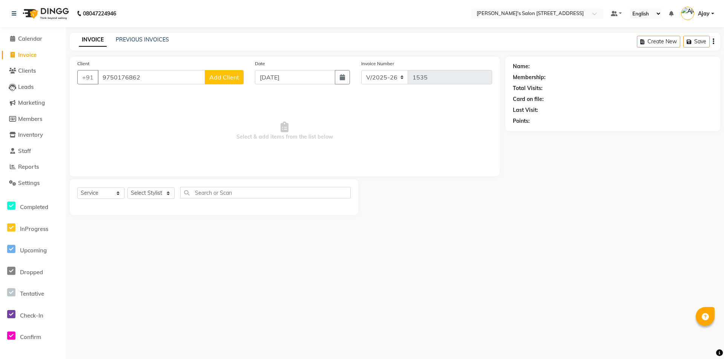
click at [11, 16] on div "08047224946" at bounding box center [64, 13] width 116 height 21
click at [13, 12] on icon at bounding box center [14, 13] width 5 height 5
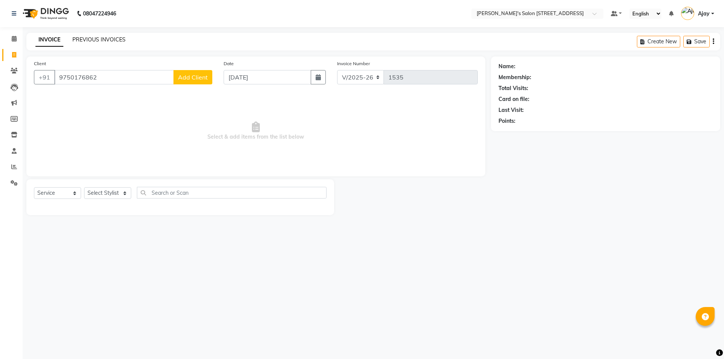
click at [110, 36] on link "PREVIOUS INVOICES" at bounding box center [98, 39] width 53 height 7
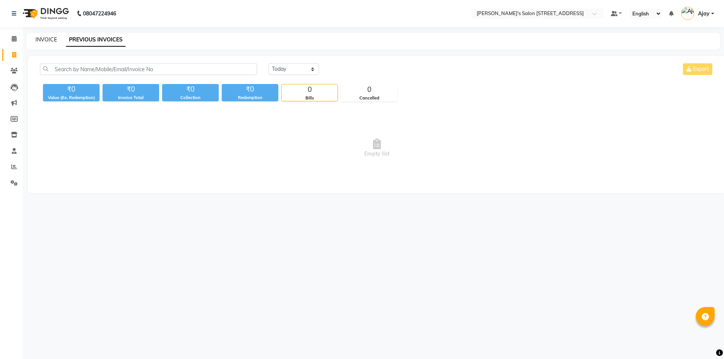
click at [45, 41] on link "INVOICE" at bounding box center [45, 39] width 21 height 7
select select "service"
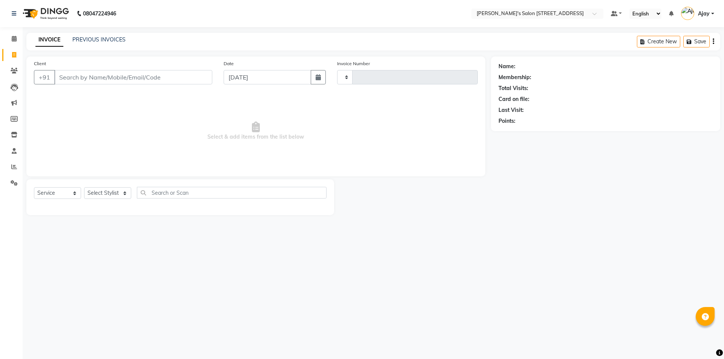
type input "1535"
select select "7773"
